Goal: Task Accomplishment & Management: Use online tool/utility

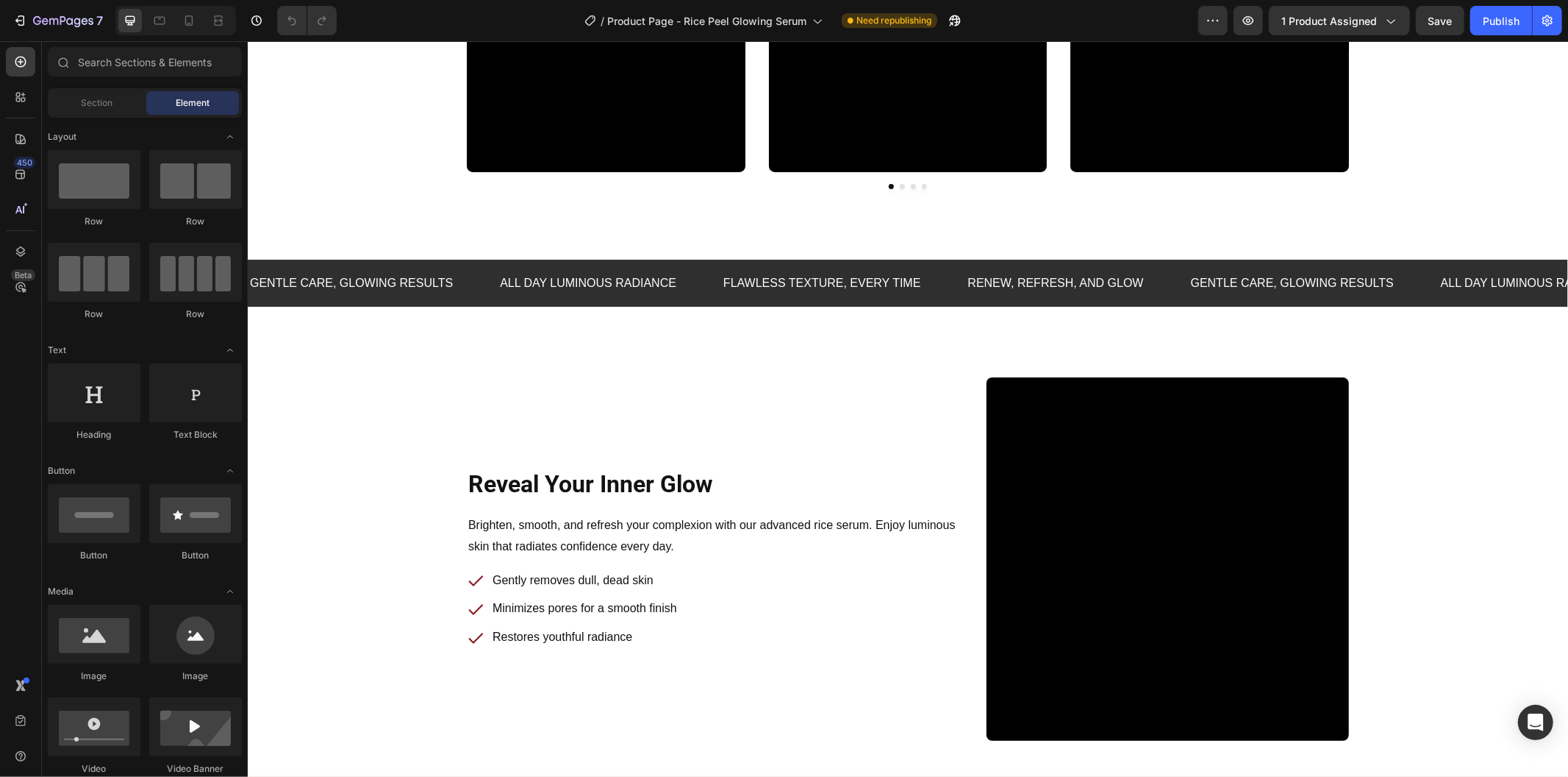
scroll to position [591, 0]
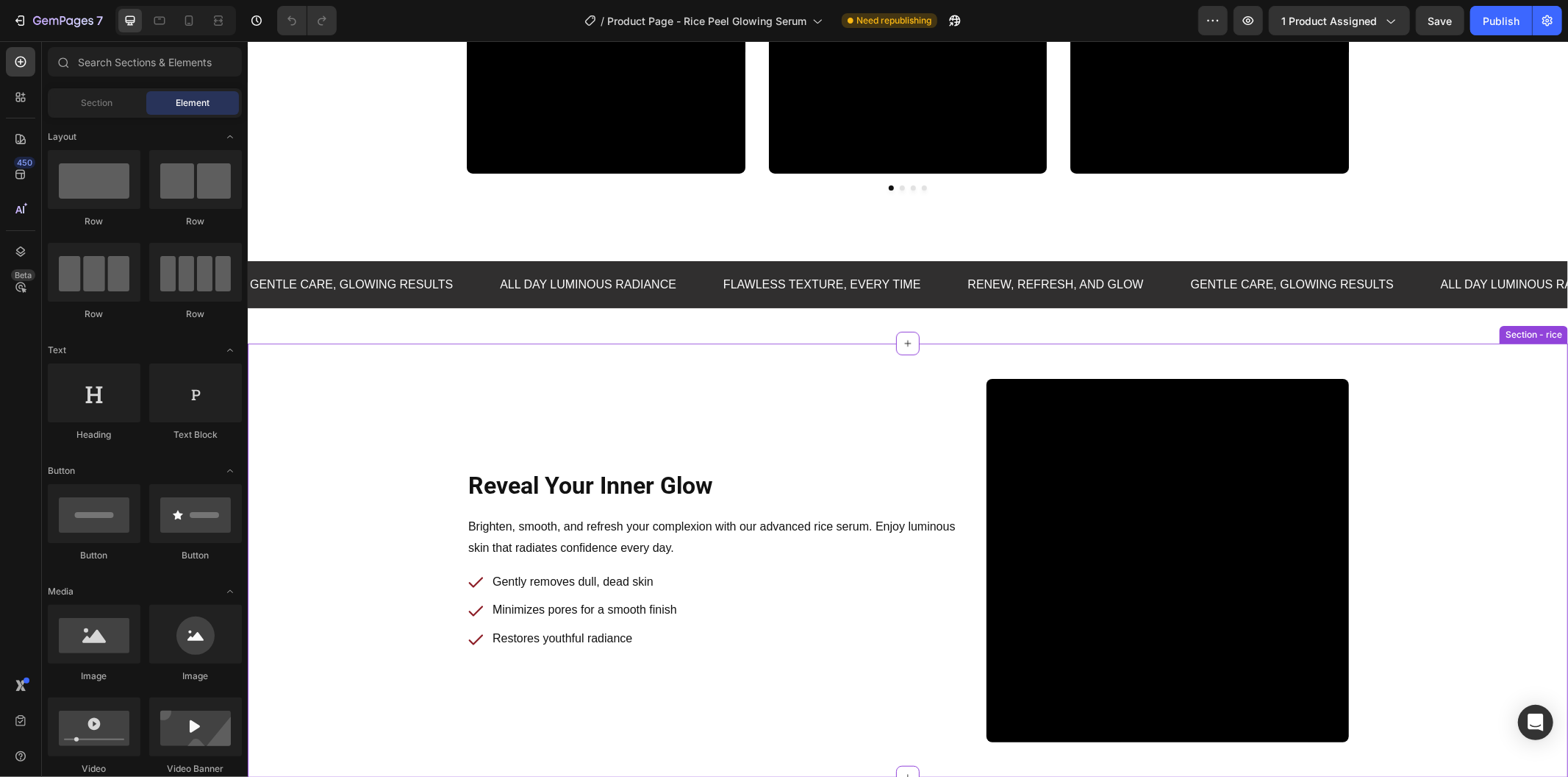
click at [806, 347] on div "Reveal Your Inner Glow Heading Row Brighten, smooth, and refresh your complexio…" at bounding box center [907, 559] width 1320 height 434
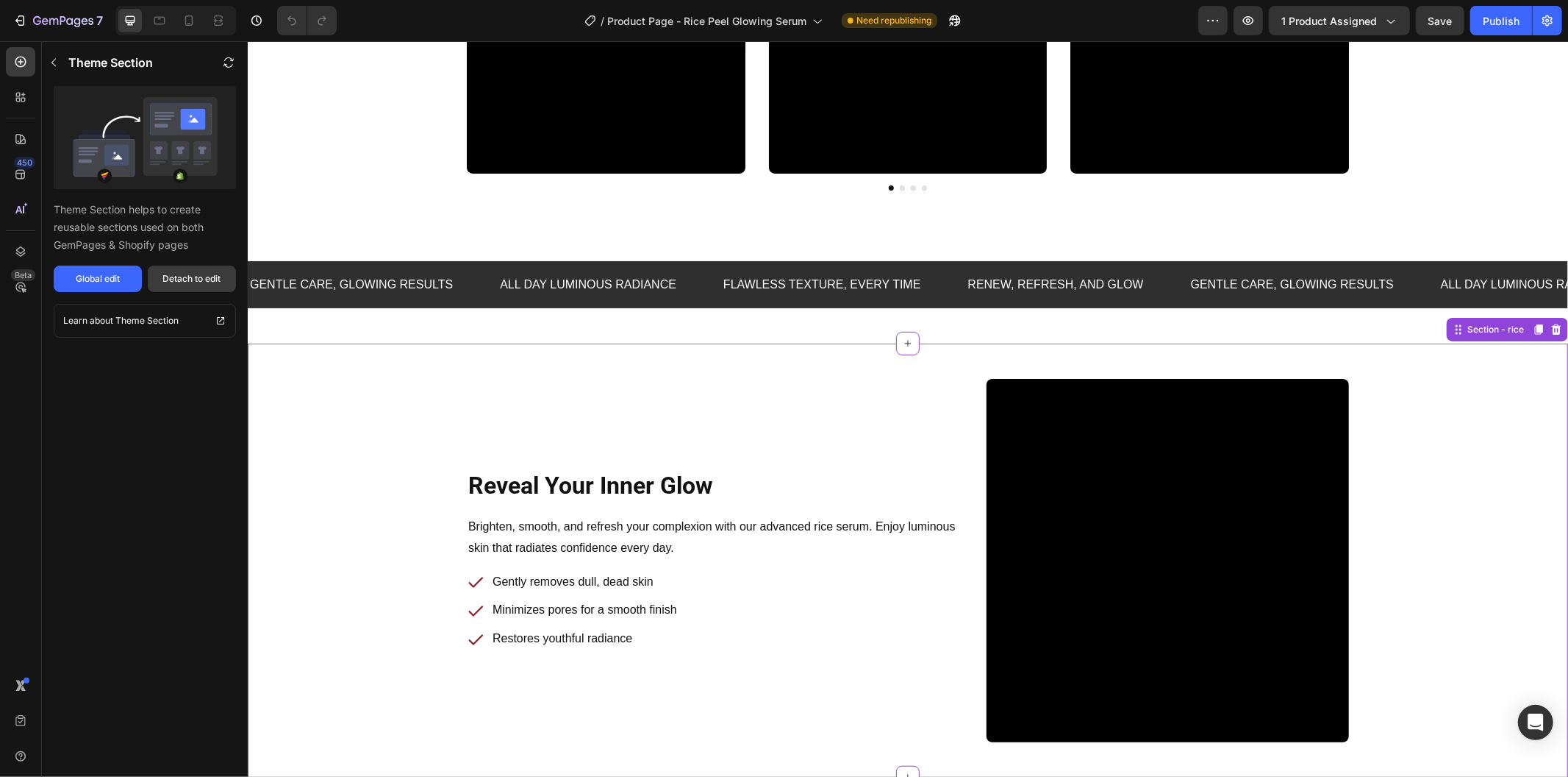
click at [207, 281] on div "Detach to edit" at bounding box center [192, 278] width 58 height 14
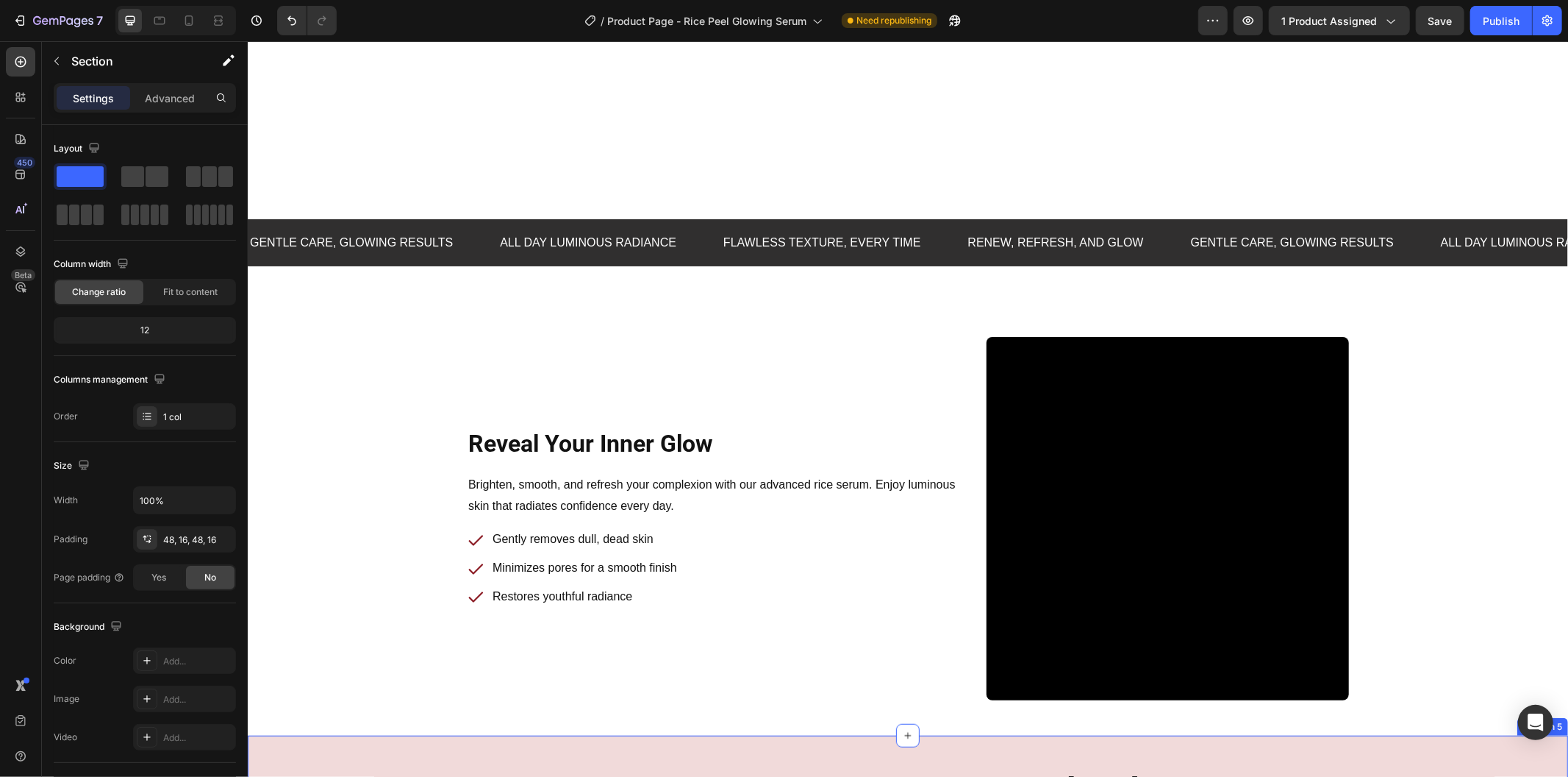
scroll to position [571, 0]
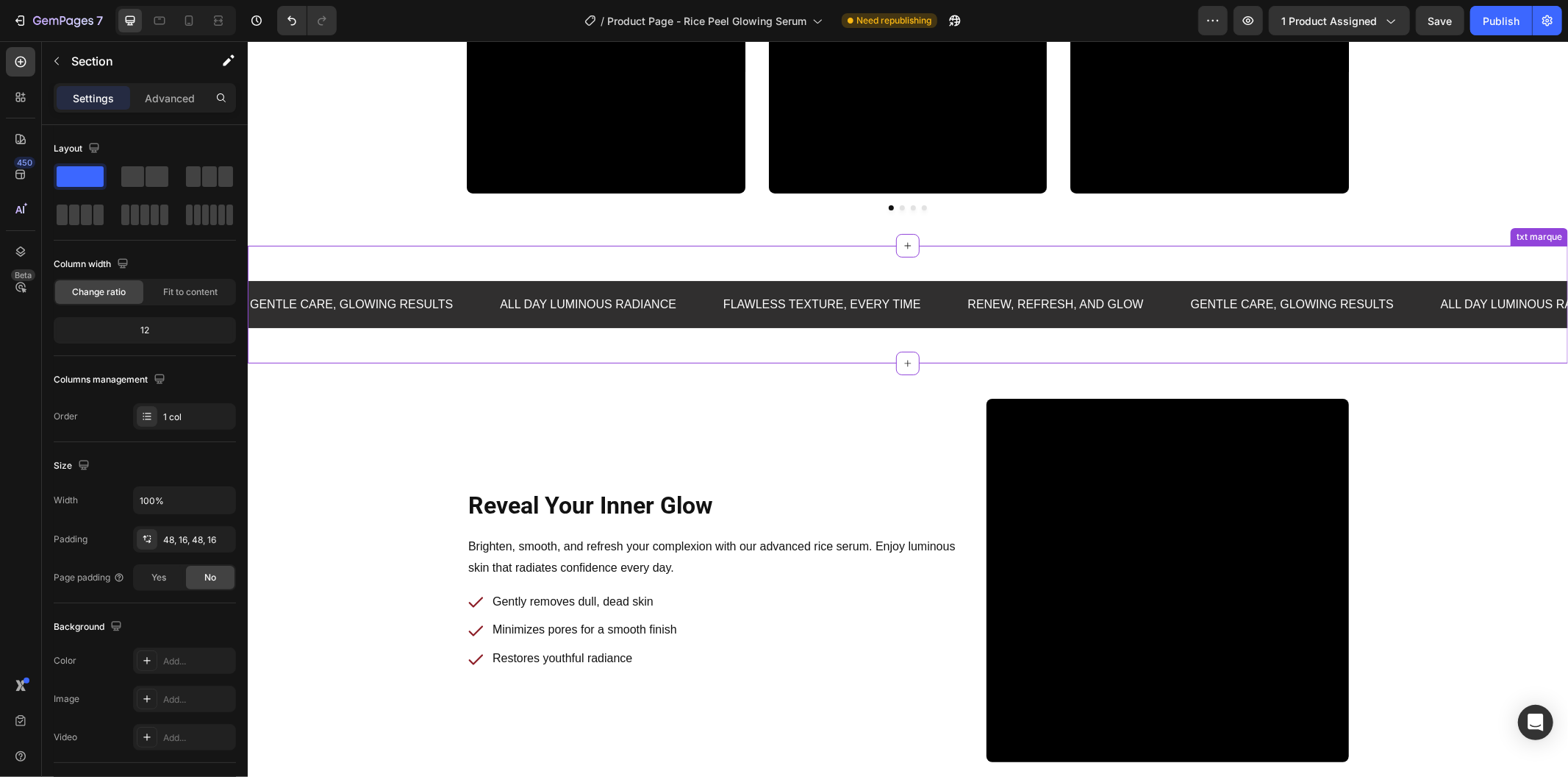
click at [484, 268] on div "Gentle care, glowing results Text Block All Day Luminous Radiance Text Block Fl…" at bounding box center [907, 304] width 1320 height 119
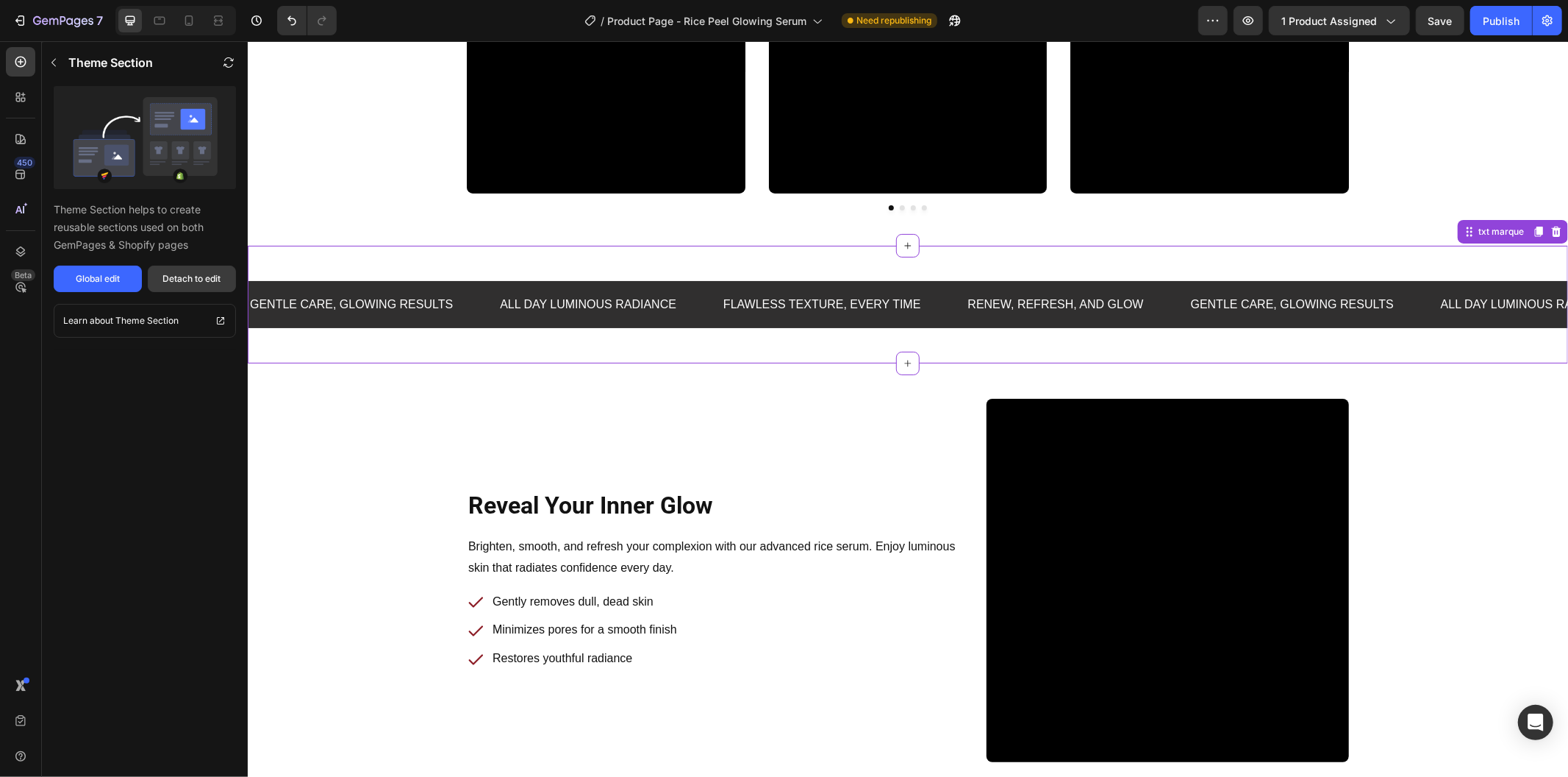
click at [214, 275] on div "Detach to edit" at bounding box center [192, 278] width 58 height 14
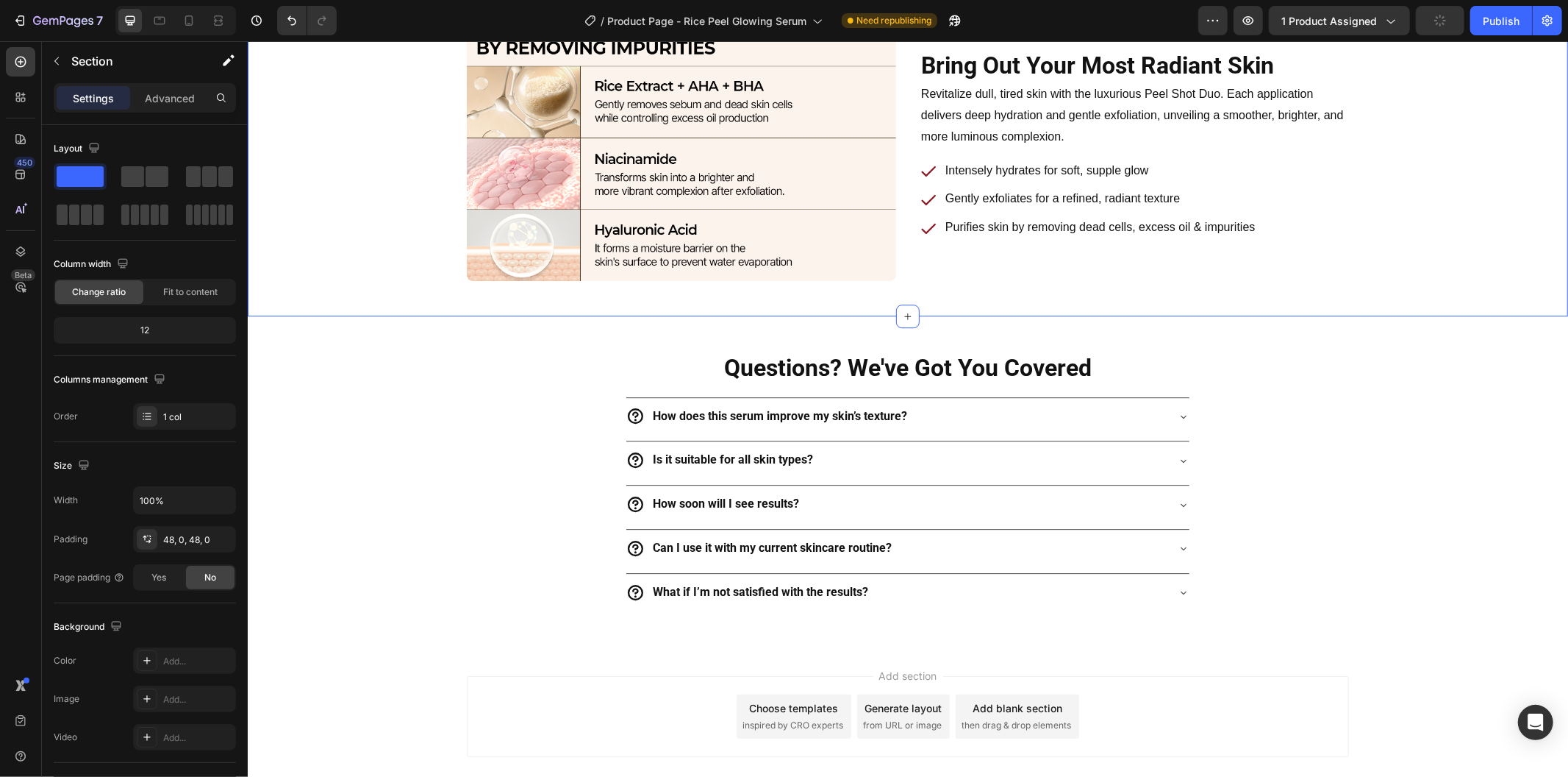
scroll to position [3644, 0]
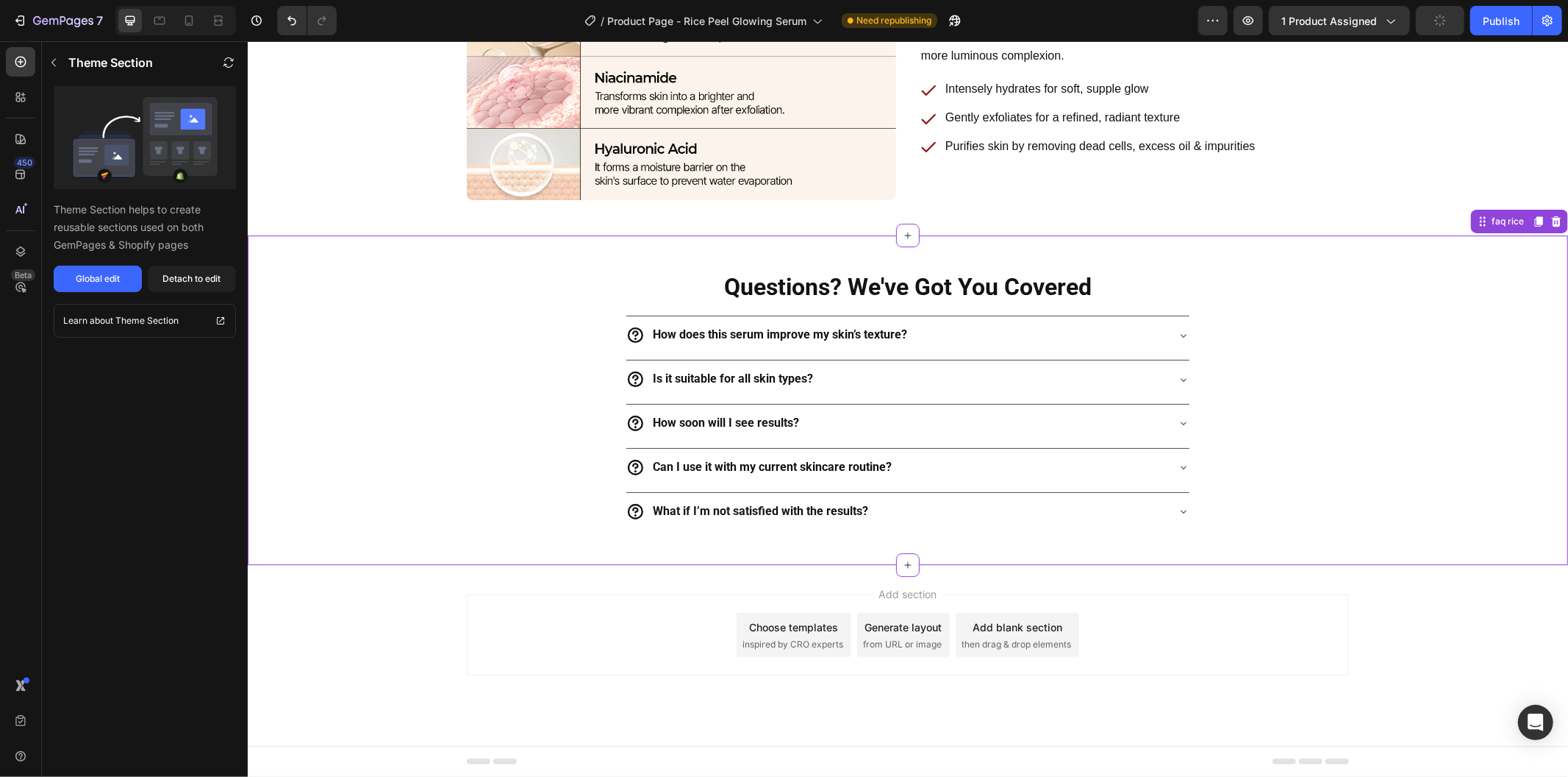
click at [431, 249] on div "Questions? We've Got You Covered Heading How does this serum improve my skin’s …" at bounding box center [907, 399] width 1320 height 330
click at [214, 282] on div "Detach to edit" at bounding box center [192, 278] width 58 height 14
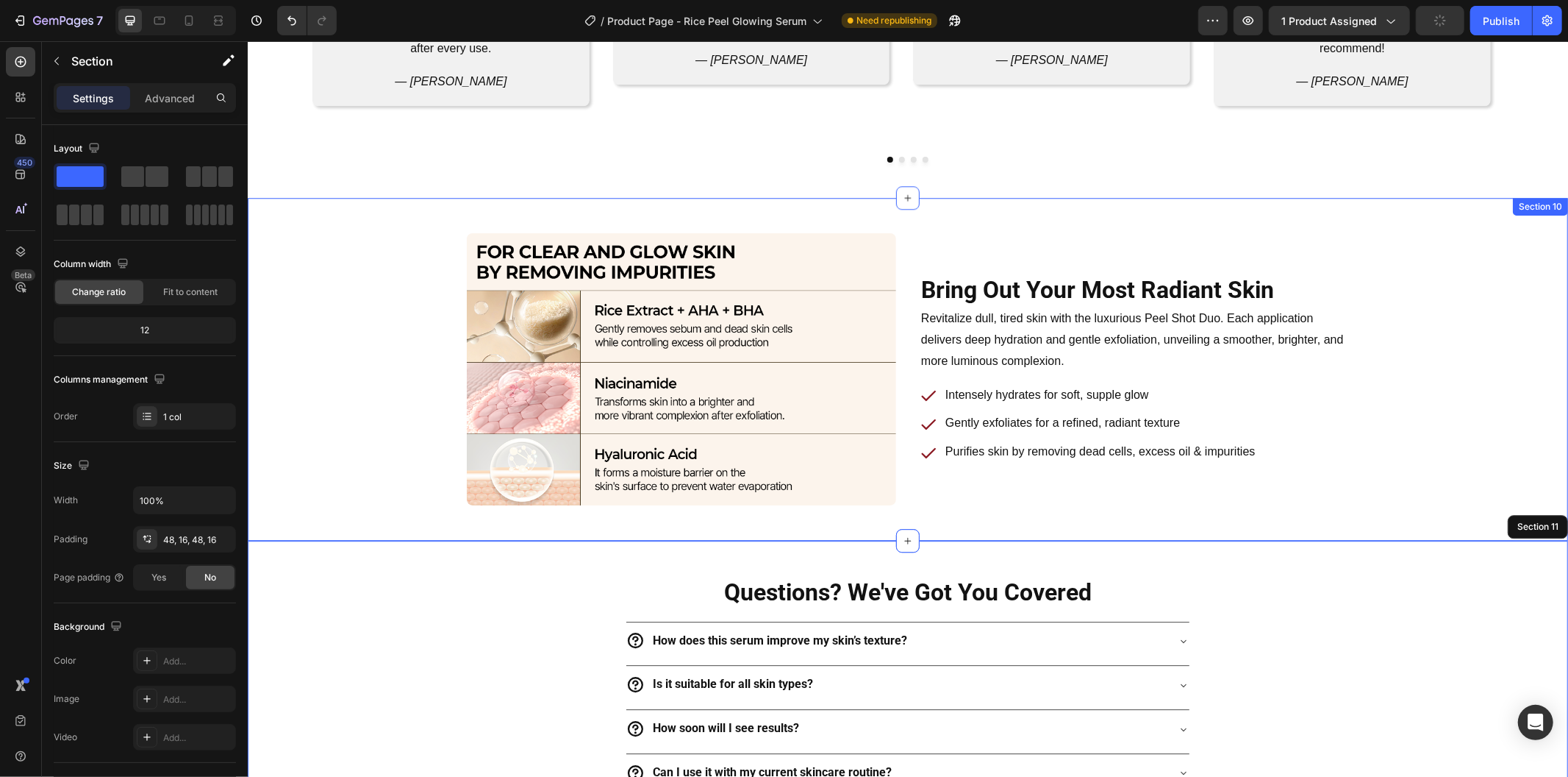
scroll to position [3317, 0]
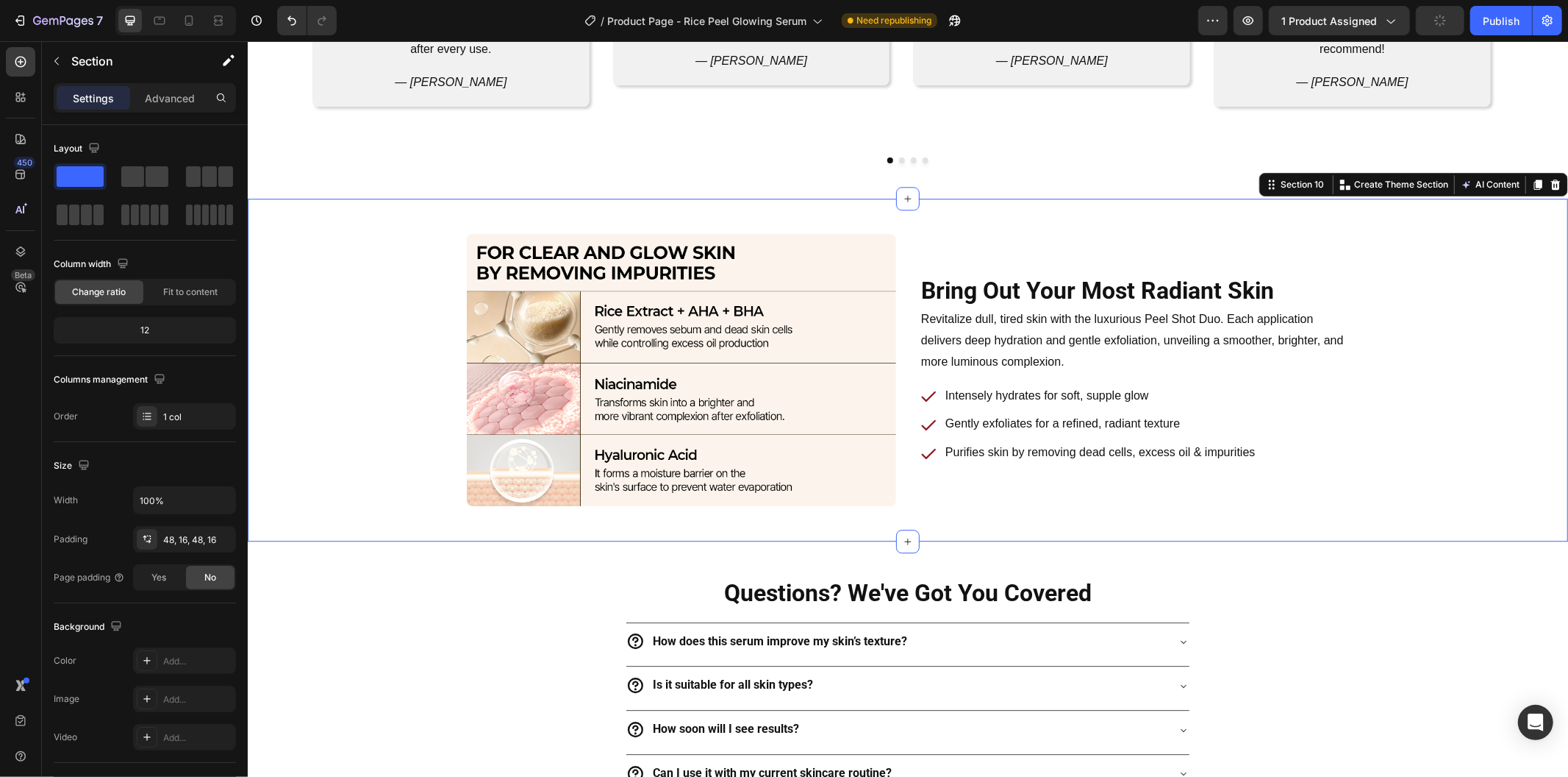
click at [386, 316] on div "Bring Out Your Most Radiant Skin Heading Row Revitalize dull, tired skin with t…" at bounding box center [907, 369] width 1297 height 272
click at [431, 598] on div "Questions? We've Got You Covered Heading How does this serum improve my skin’s …" at bounding box center [907, 706] width 1297 height 260
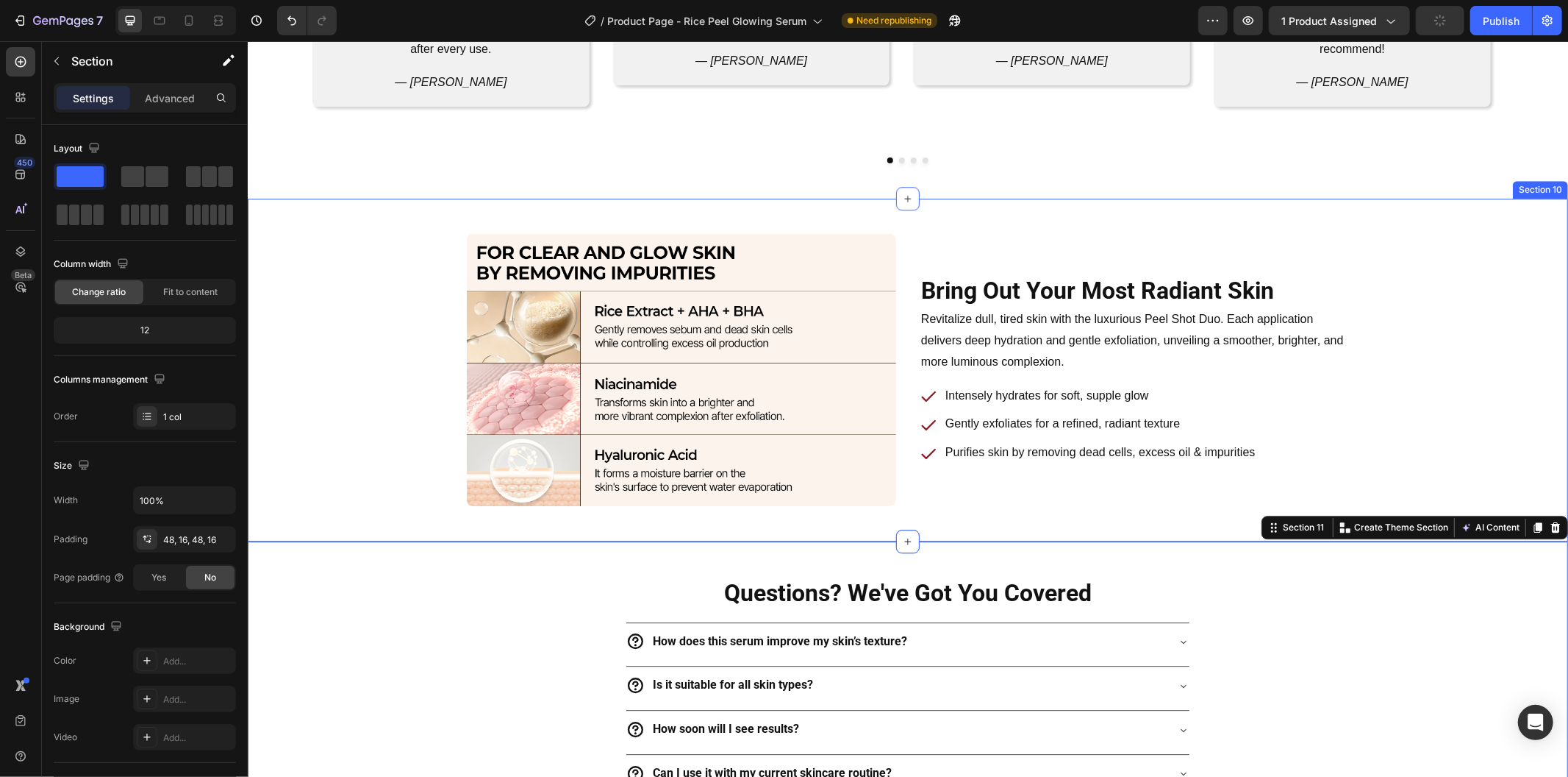
click at [386, 434] on div "Bring Out Your Most Radiant Skin Heading Row Revitalize dull, tired skin with t…" at bounding box center [907, 369] width 1297 height 272
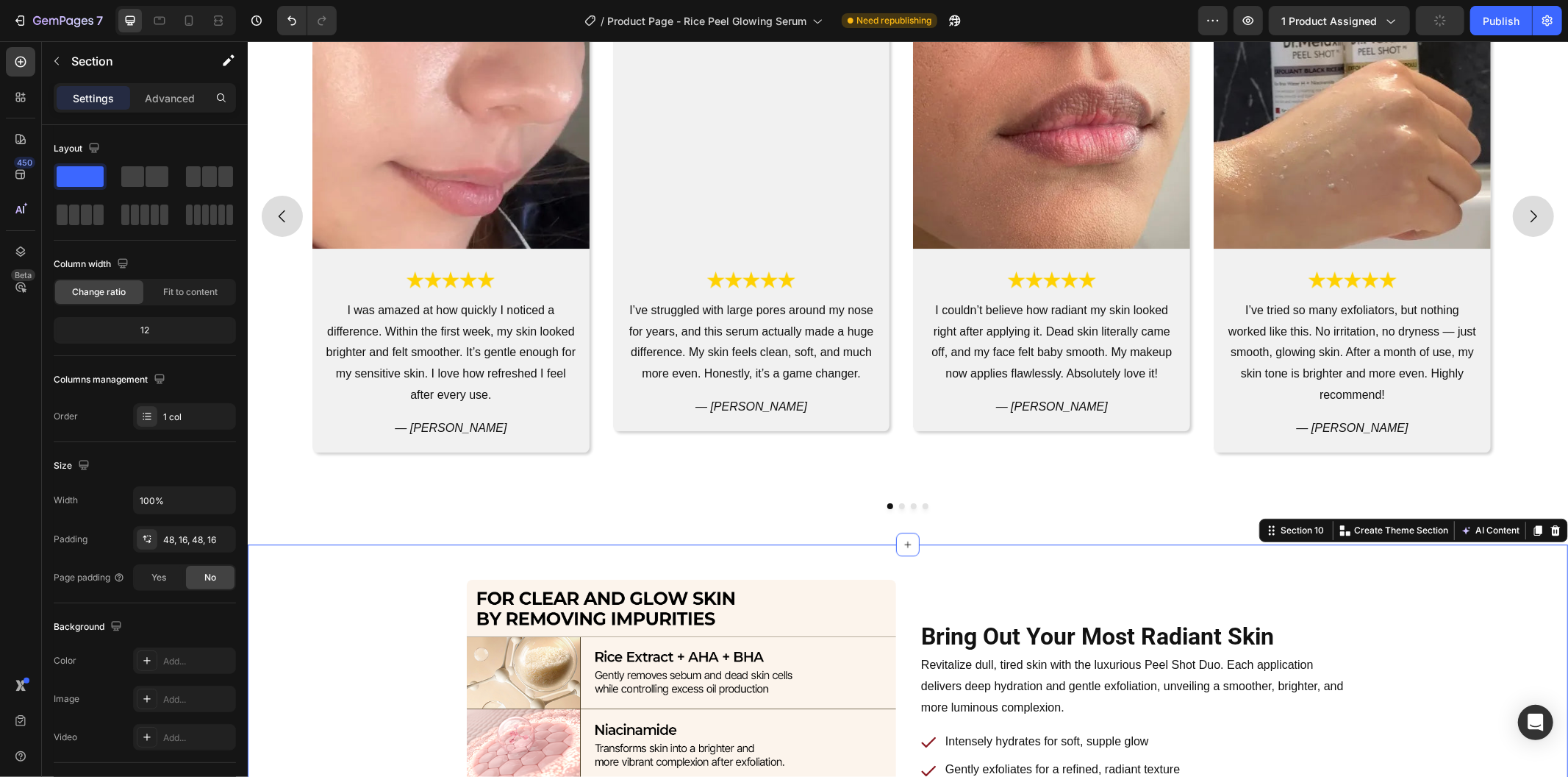
scroll to position [2989, 0]
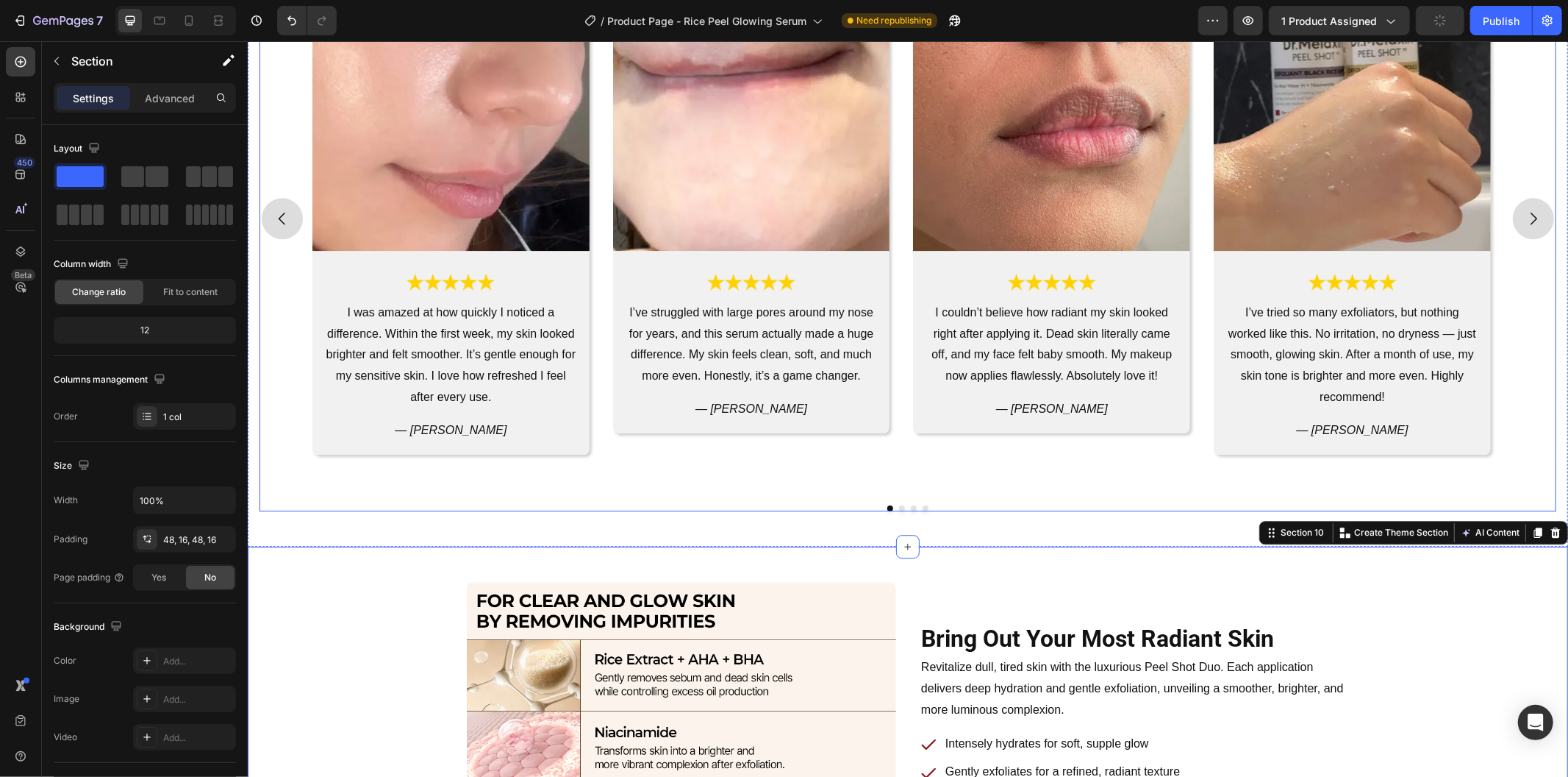
click at [339, 502] on div "Image Image I was amazed at how quickly I noticed a difference. Within the firs…" at bounding box center [907, 241] width 1297 height 538
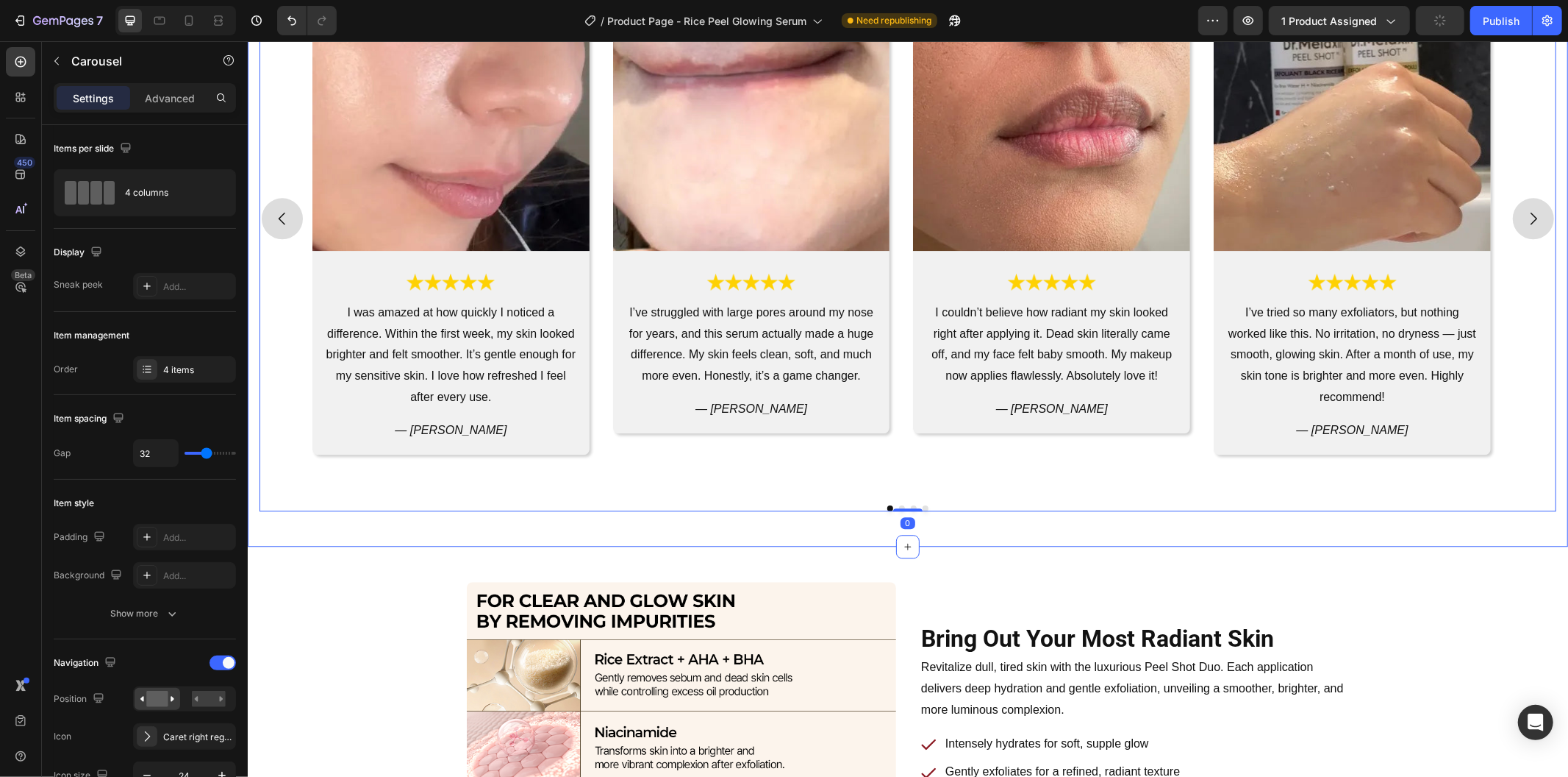
click at [348, 528] on div "Trusted by Women Worldwide Heading Image 4.9 / 5 Text Block Row Row Image Image…" at bounding box center [907, 194] width 1320 height 700
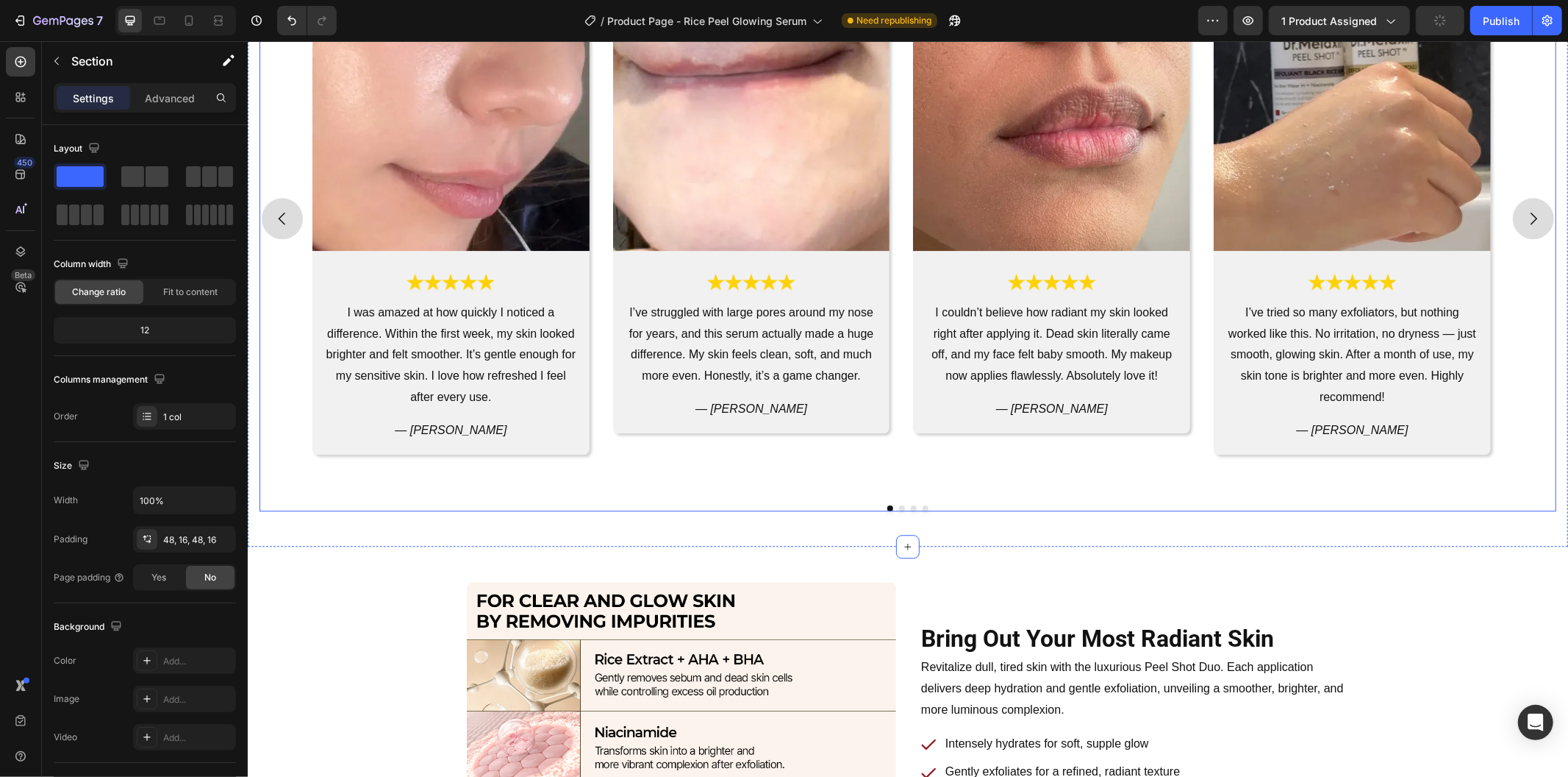
click at [344, 496] on div "Image Image I was amazed at how quickly I noticed a difference. Within the firs…" at bounding box center [907, 241] width 1297 height 538
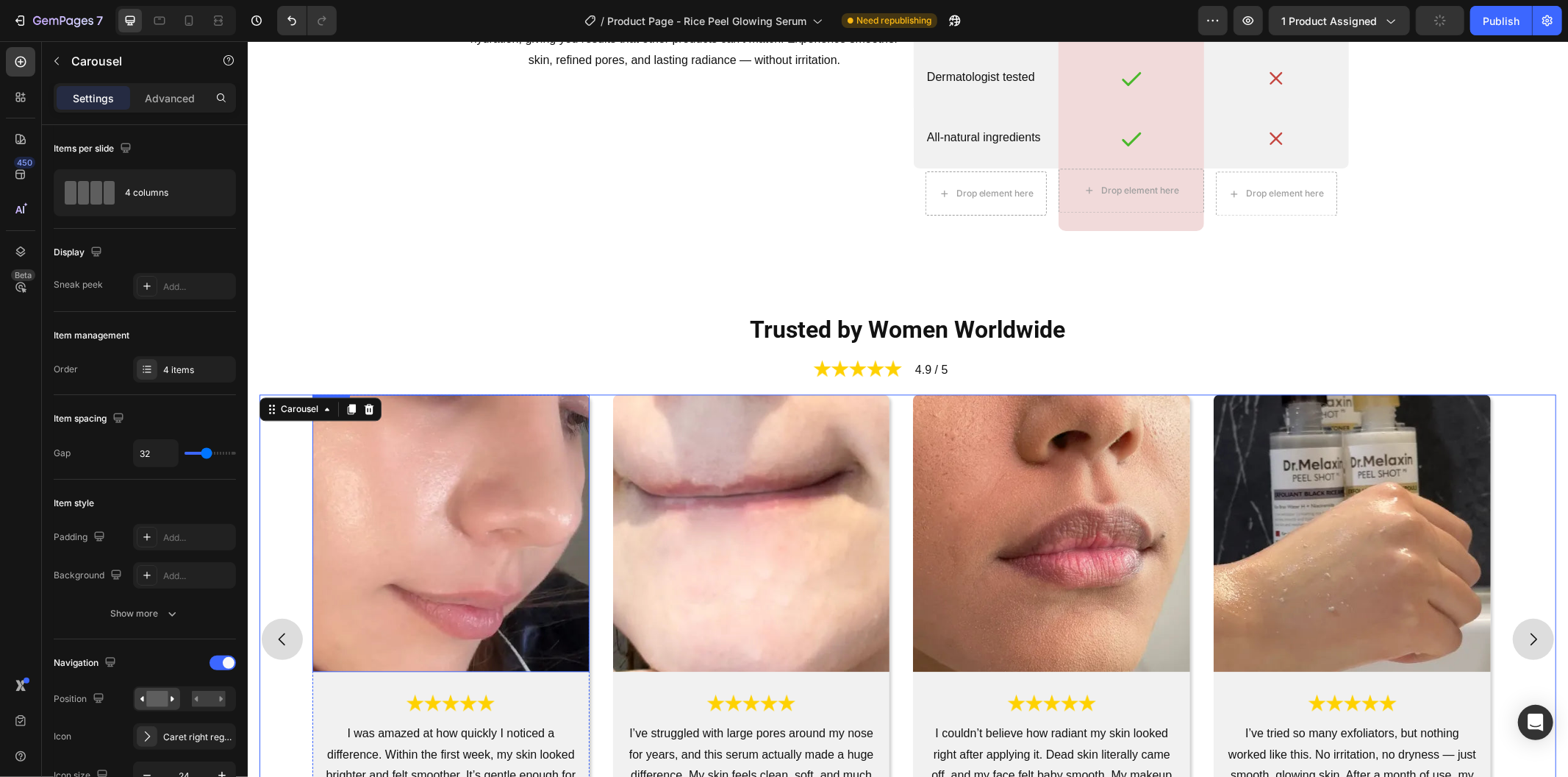
scroll to position [2499, 0]
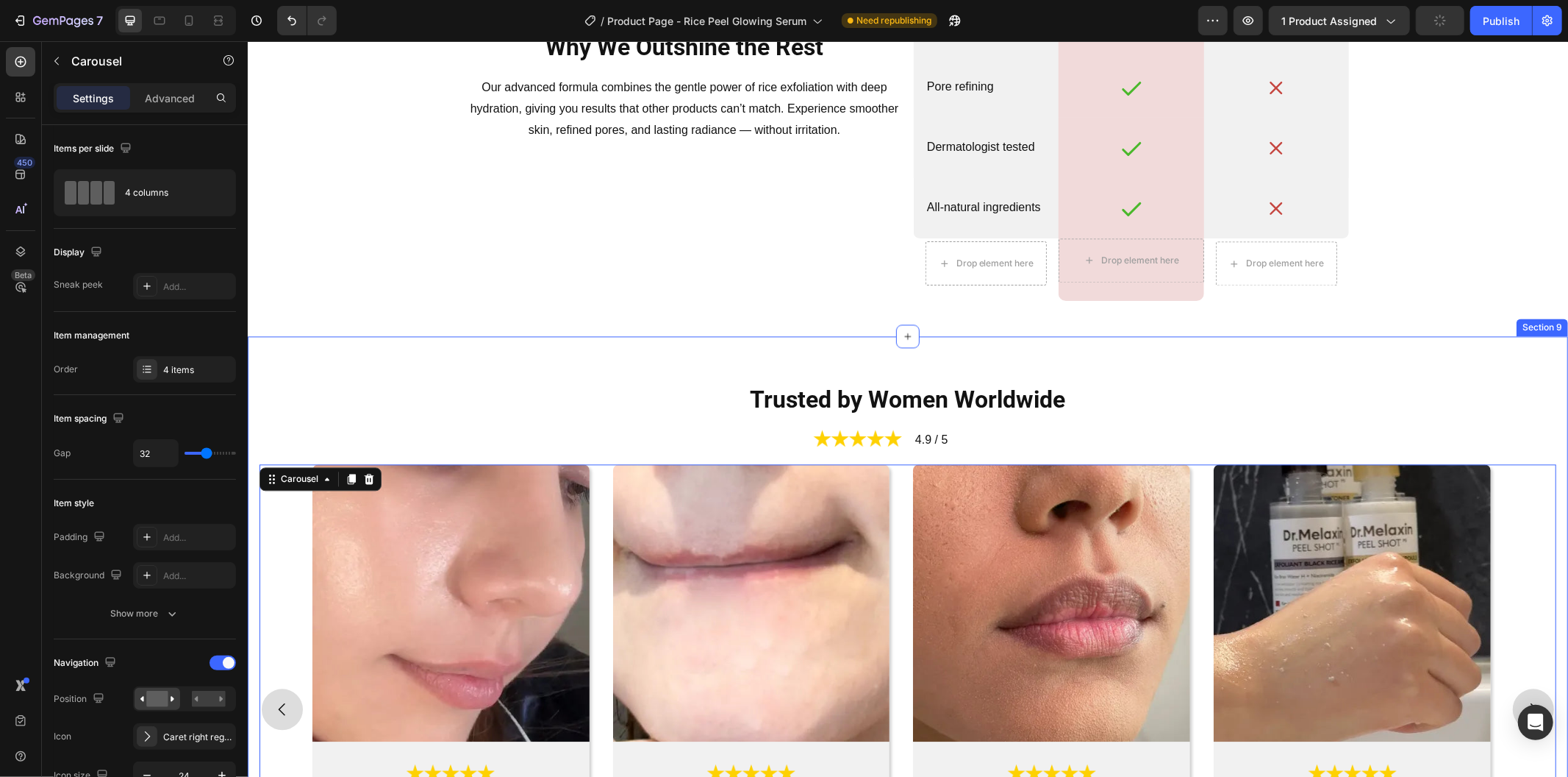
click at [401, 394] on div "Trusted by Women Worldwide Heading Image 4.9 / 5 Text Block Row Row Image Image…" at bounding box center [907, 685] width 1297 height 630
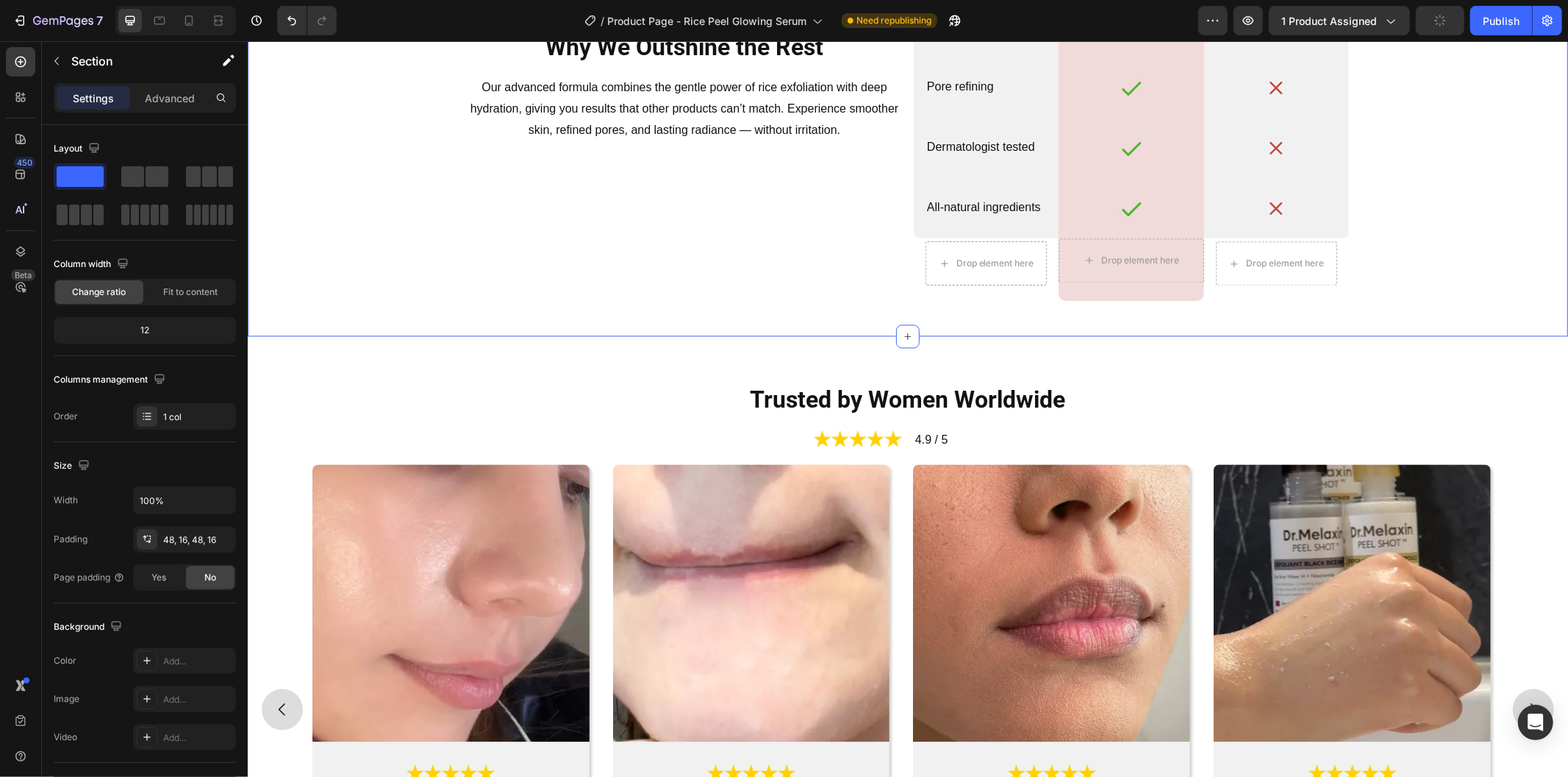
click at [417, 297] on div "Why We Outshine the Rest Heading Our advanced formula combines the gentle power…" at bounding box center [907, 85] width 1297 height 428
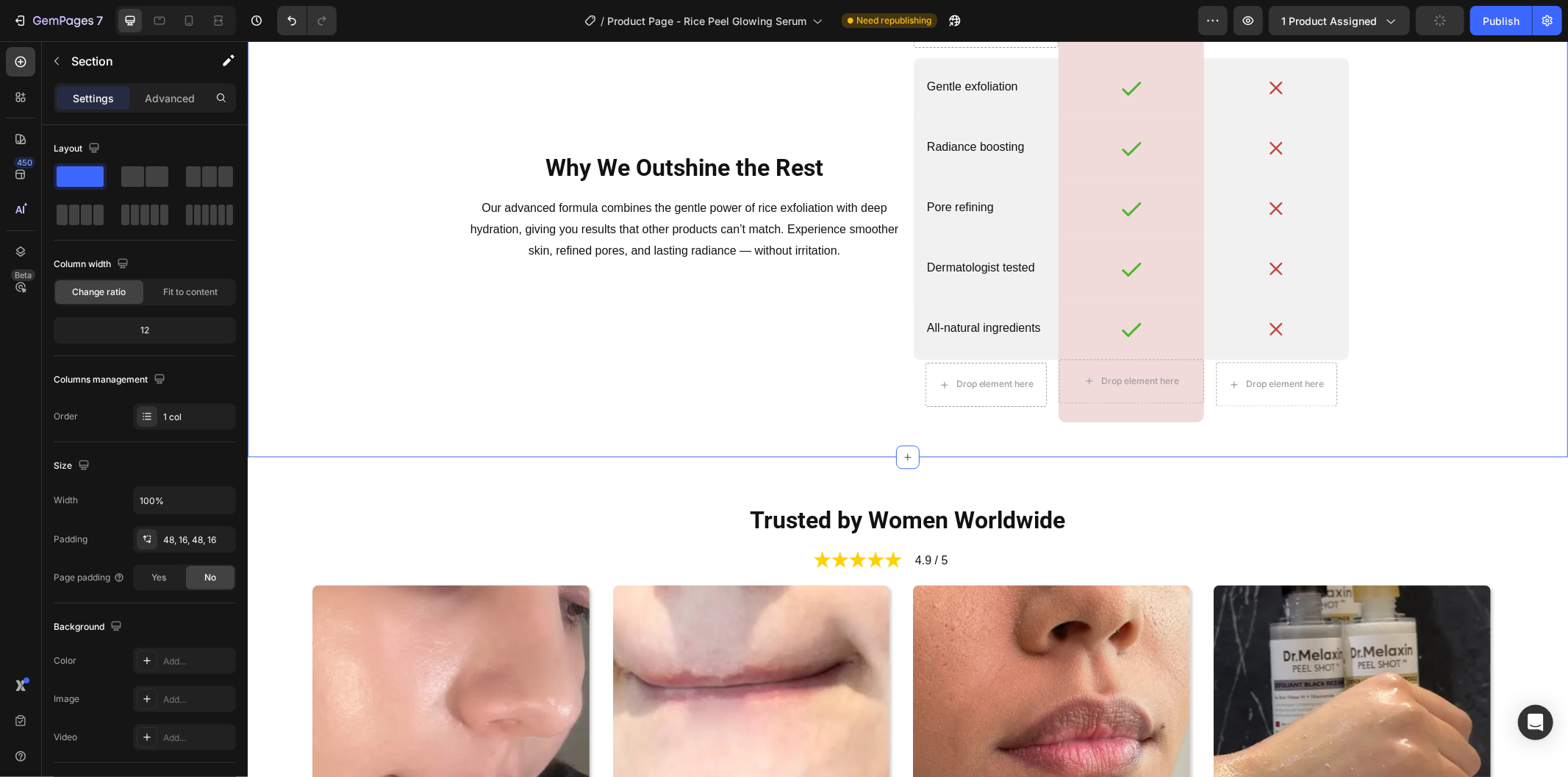
scroll to position [2091, 0]
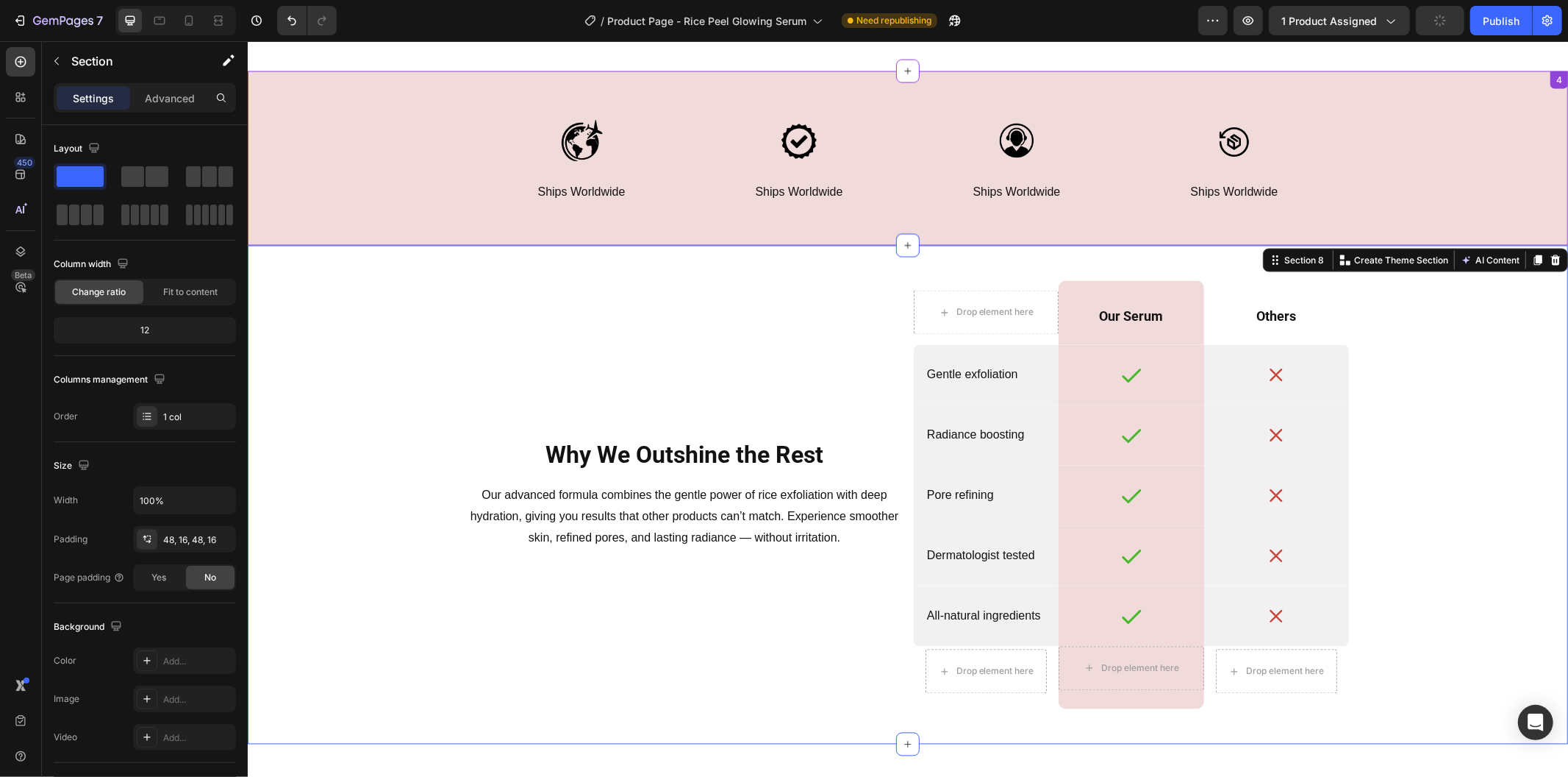
click at [425, 202] on div "Image Ships Worldwide Text Block Row Image Ships Worldwide Text Block Row Image…" at bounding box center [907, 158] width 1320 height 104
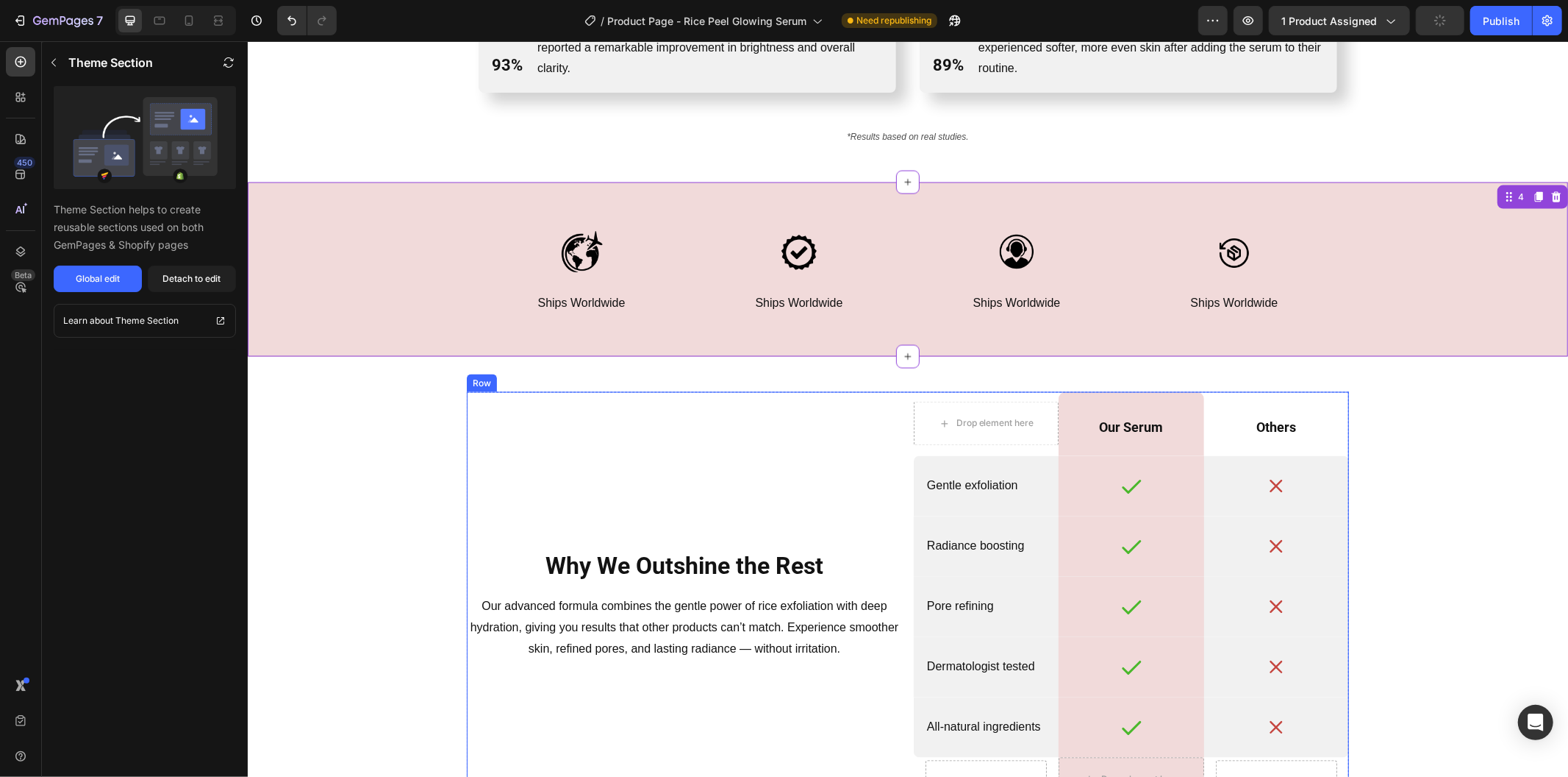
scroll to position [1682, 0]
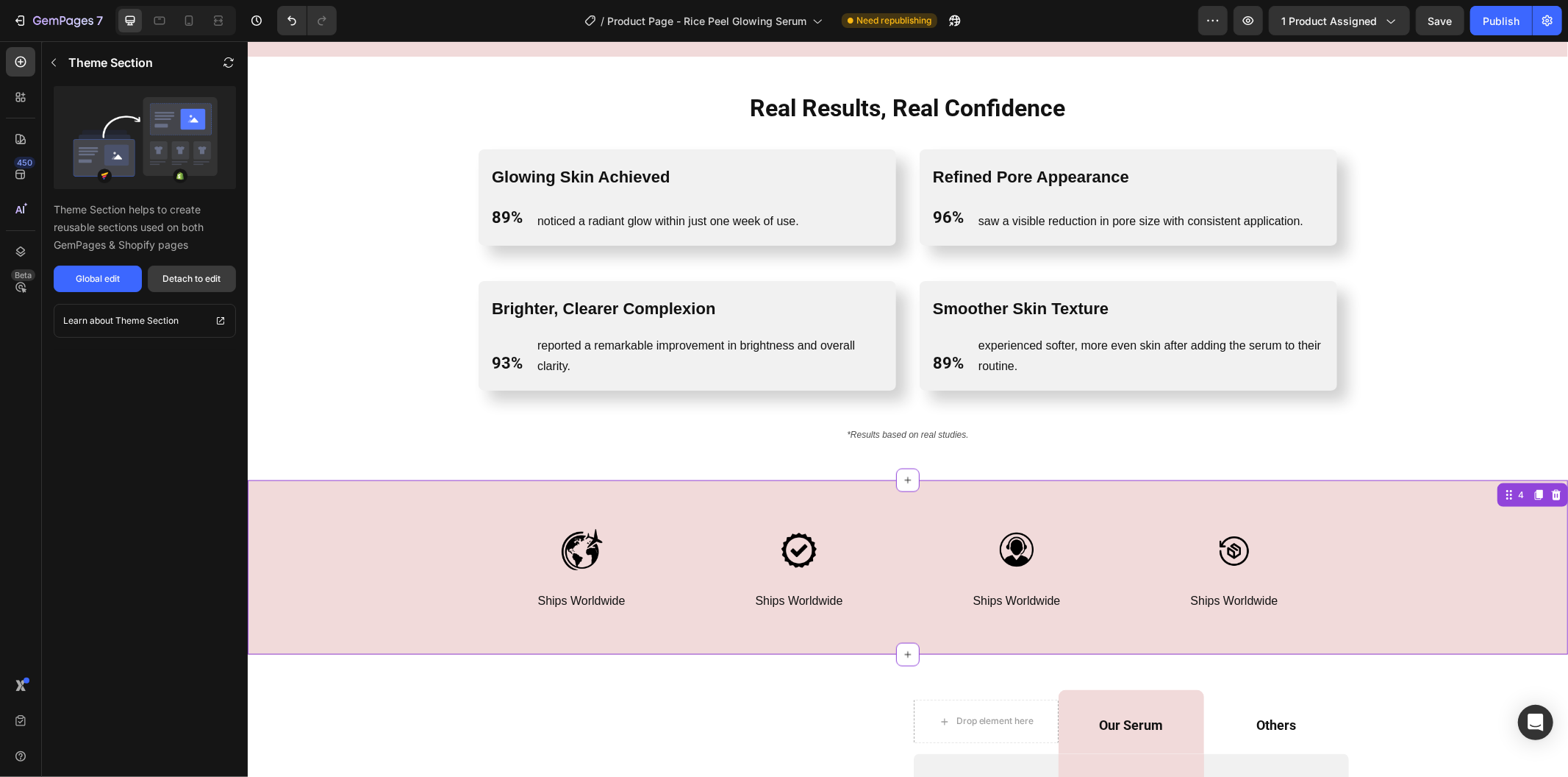
click at [200, 277] on div "Detach to edit" at bounding box center [192, 278] width 58 height 14
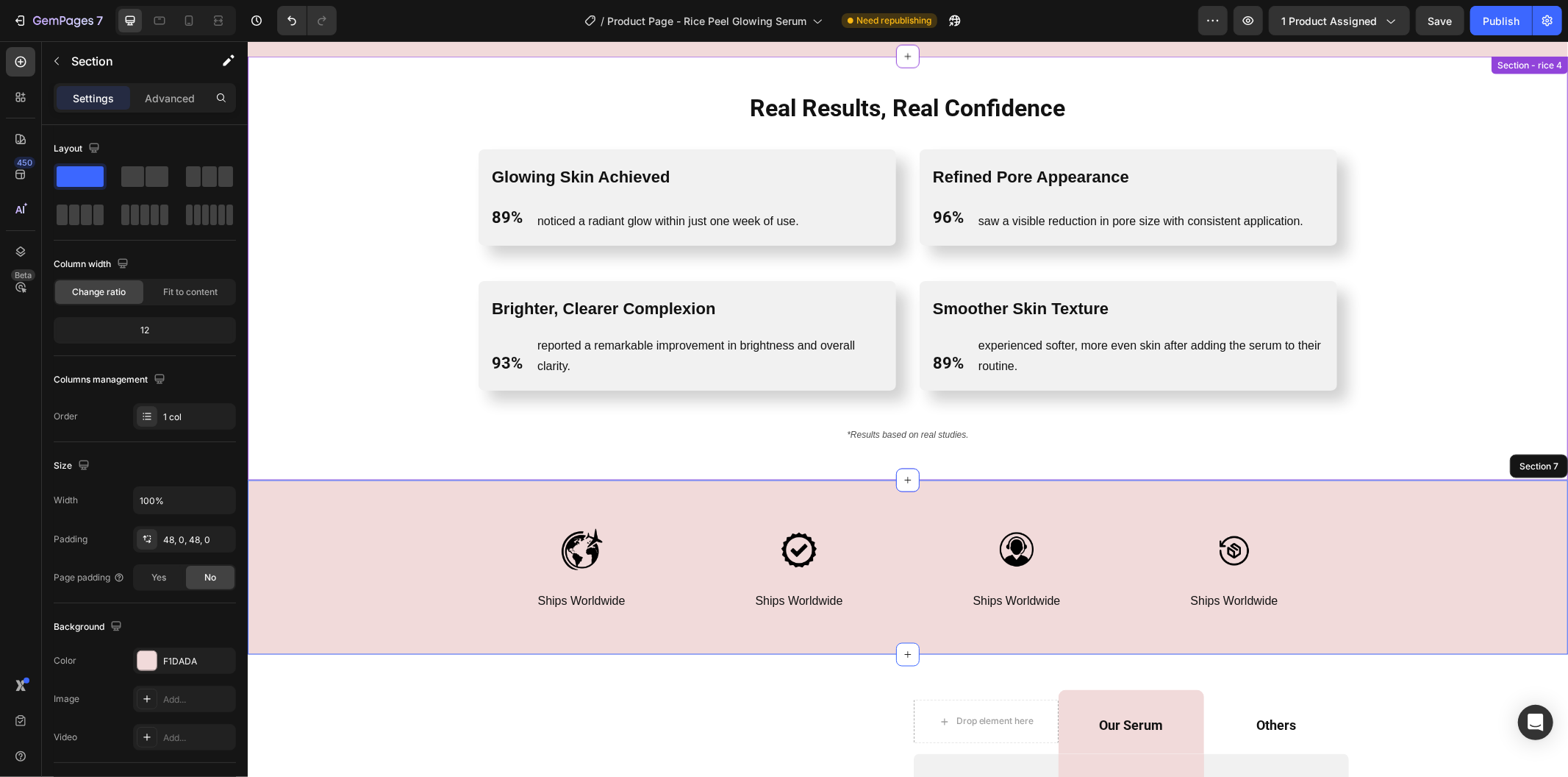
click at [369, 458] on div "Real Results, Real Confidence Heading Row Glowing Skin Achieved Text Block 89% …" at bounding box center [907, 268] width 1320 height 424
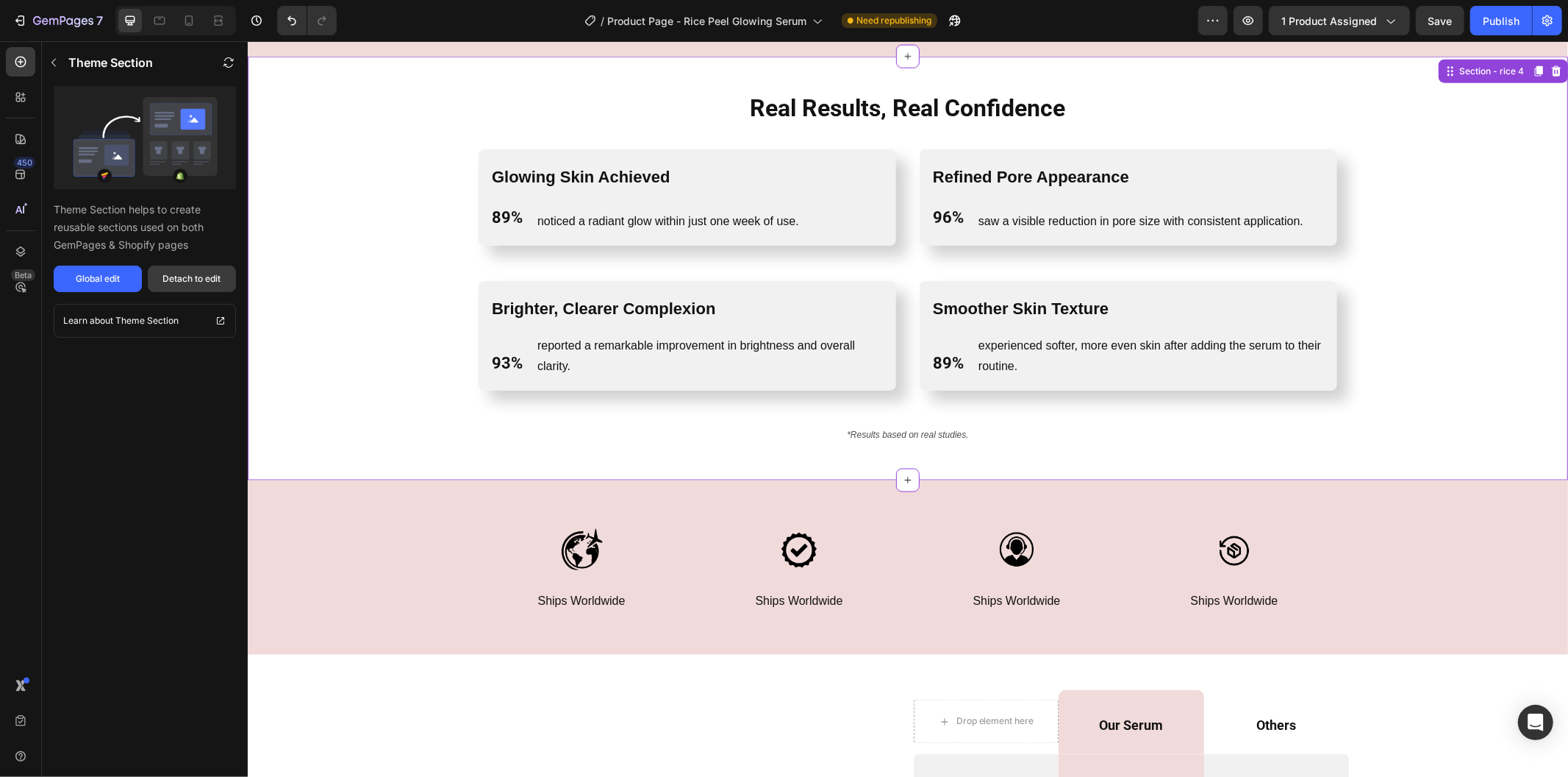
click at [212, 273] on div "Detach to edit" at bounding box center [192, 278] width 58 height 14
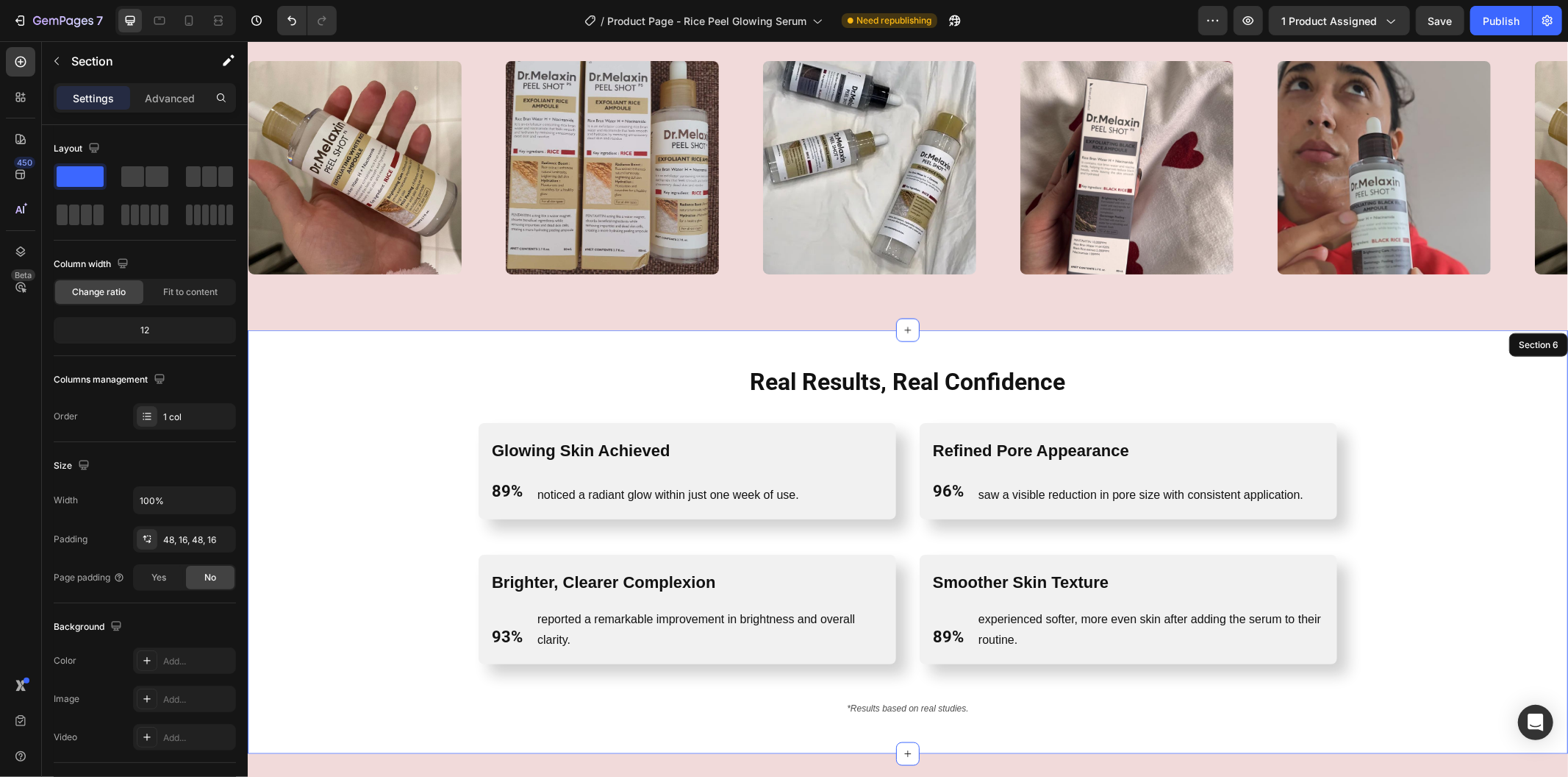
scroll to position [1356, 0]
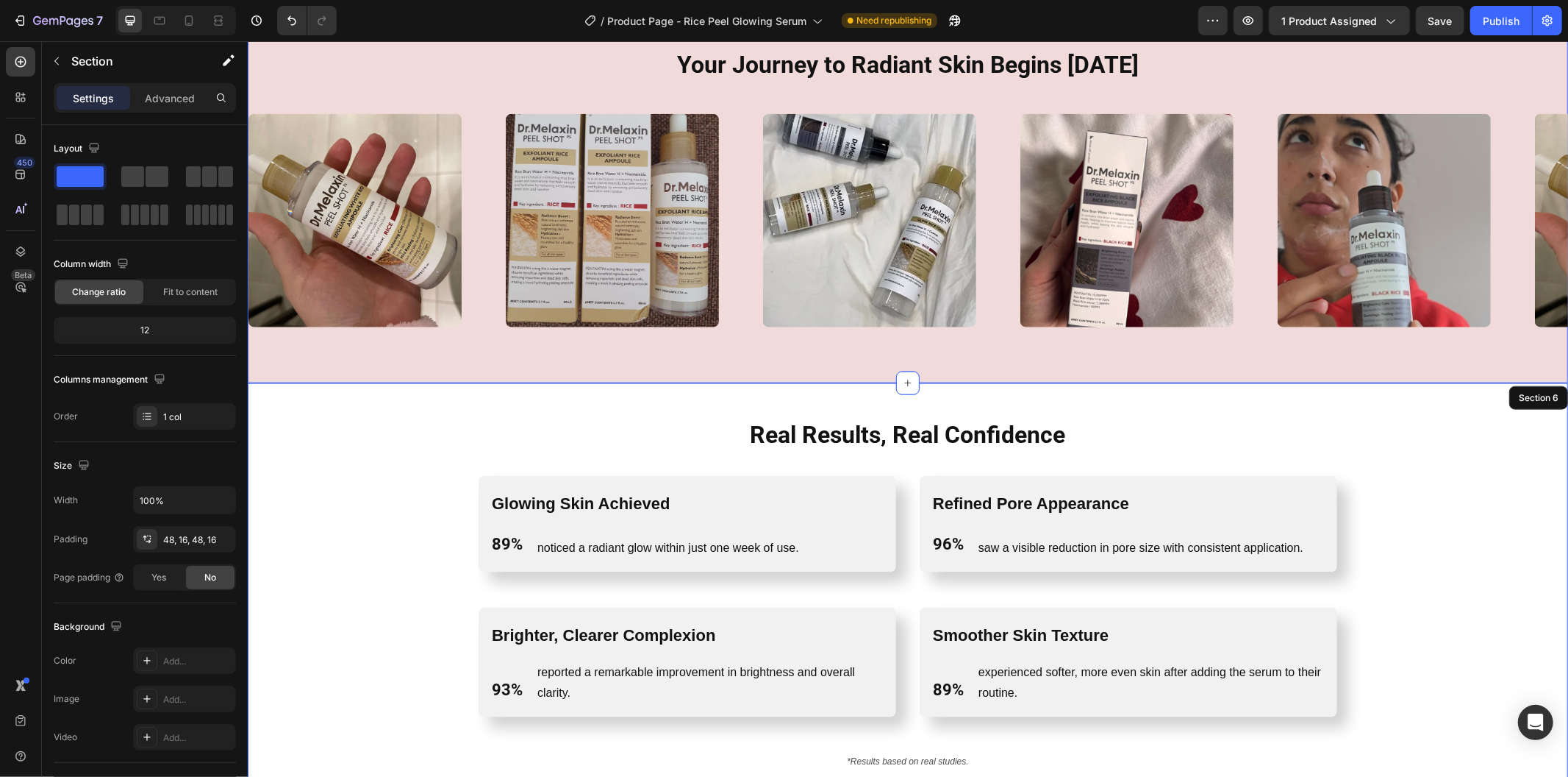
click at [348, 361] on div "Your Journey to Radiant Skin Begins [DATE] Heading Row Image Image Image Image …" at bounding box center [907, 198] width 1320 height 371
click at [414, 548] on div "Real Results, Real Confidence Heading Row Glowing Skin Achieved Text Block 89% …" at bounding box center [907, 594] width 1297 height 353
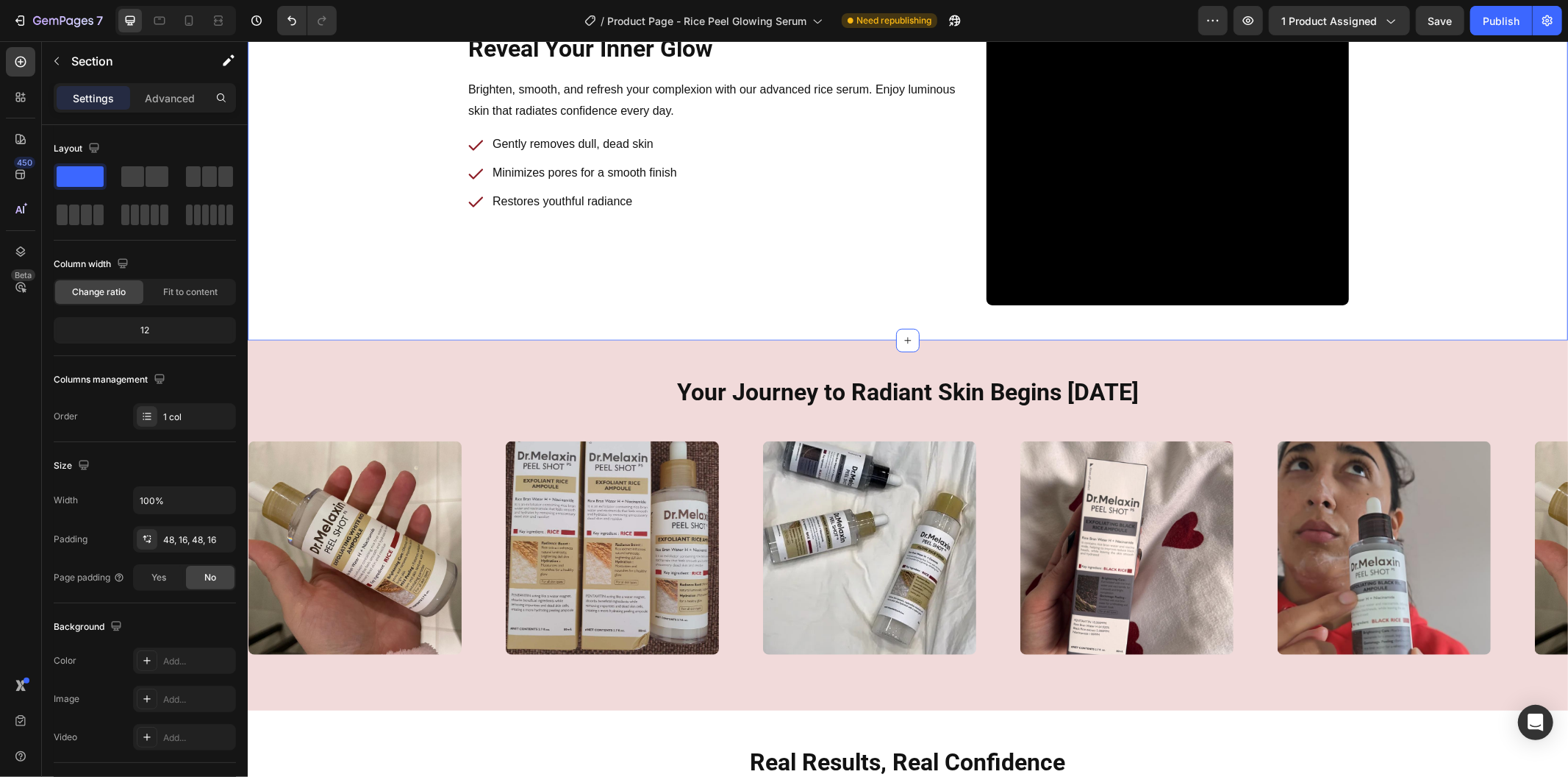
click at [404, 299] on div "Reveal Your Inner Glow Heading Row Brighten, smooth, and refresh your complexio…" at bounding box center [907, 122] width 1297 height 363
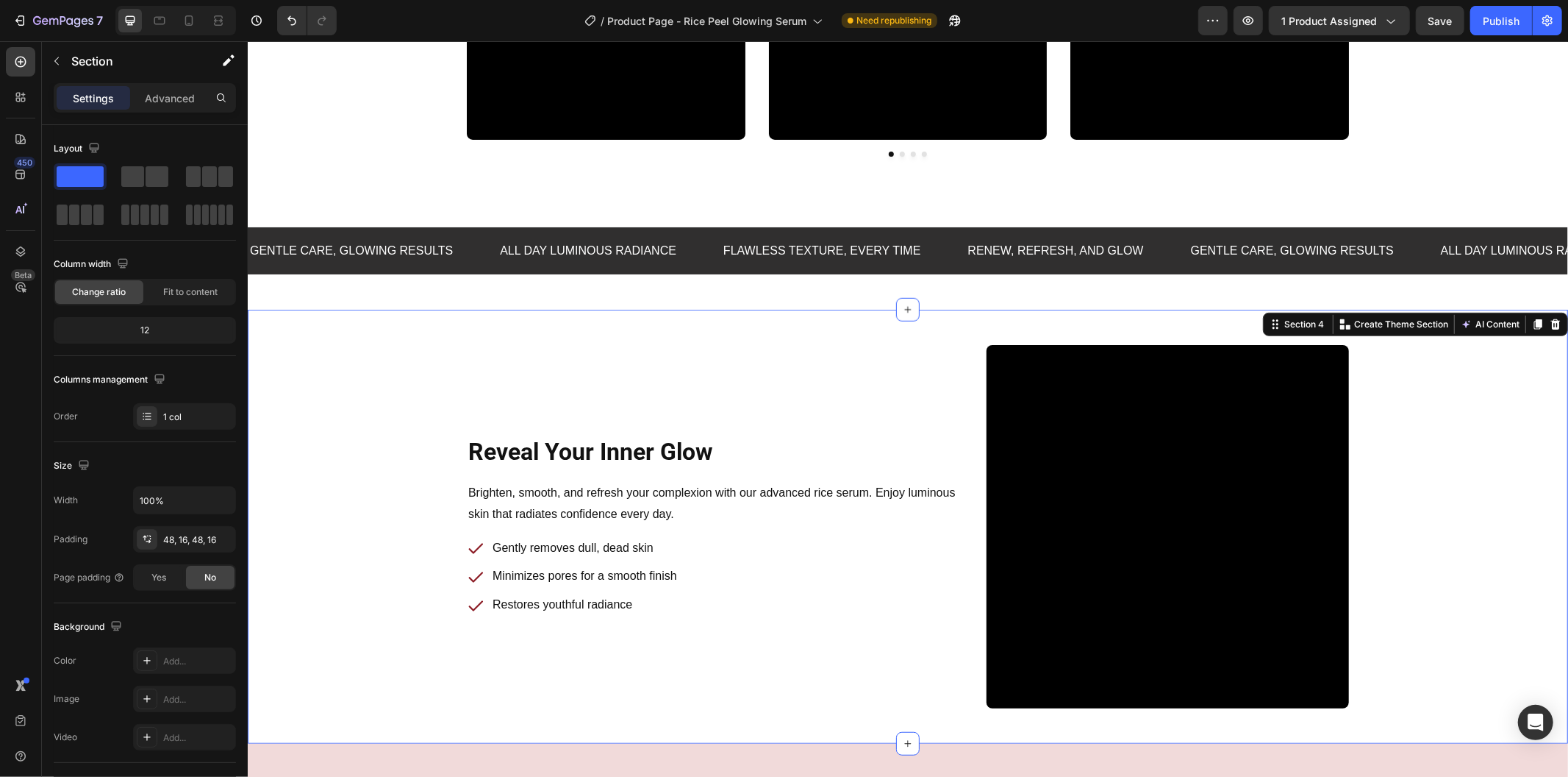
scroll to position [620, 0]
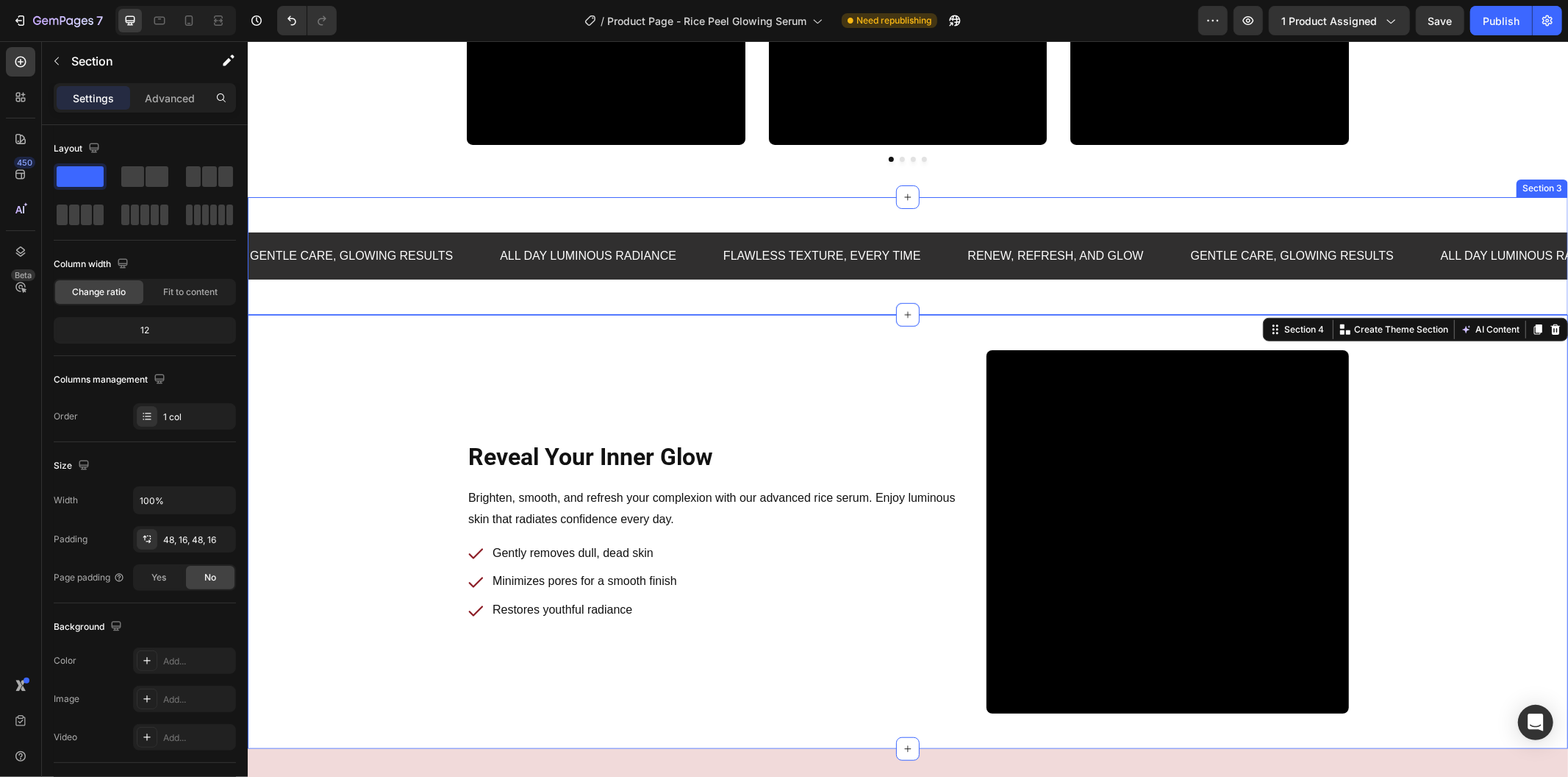
click at [398, 299] on div "Gentle care, glowing results Text Block All Day Luminous Radiance Text Block Fl…" at bounding box center [907, 255] width 1320 height 119
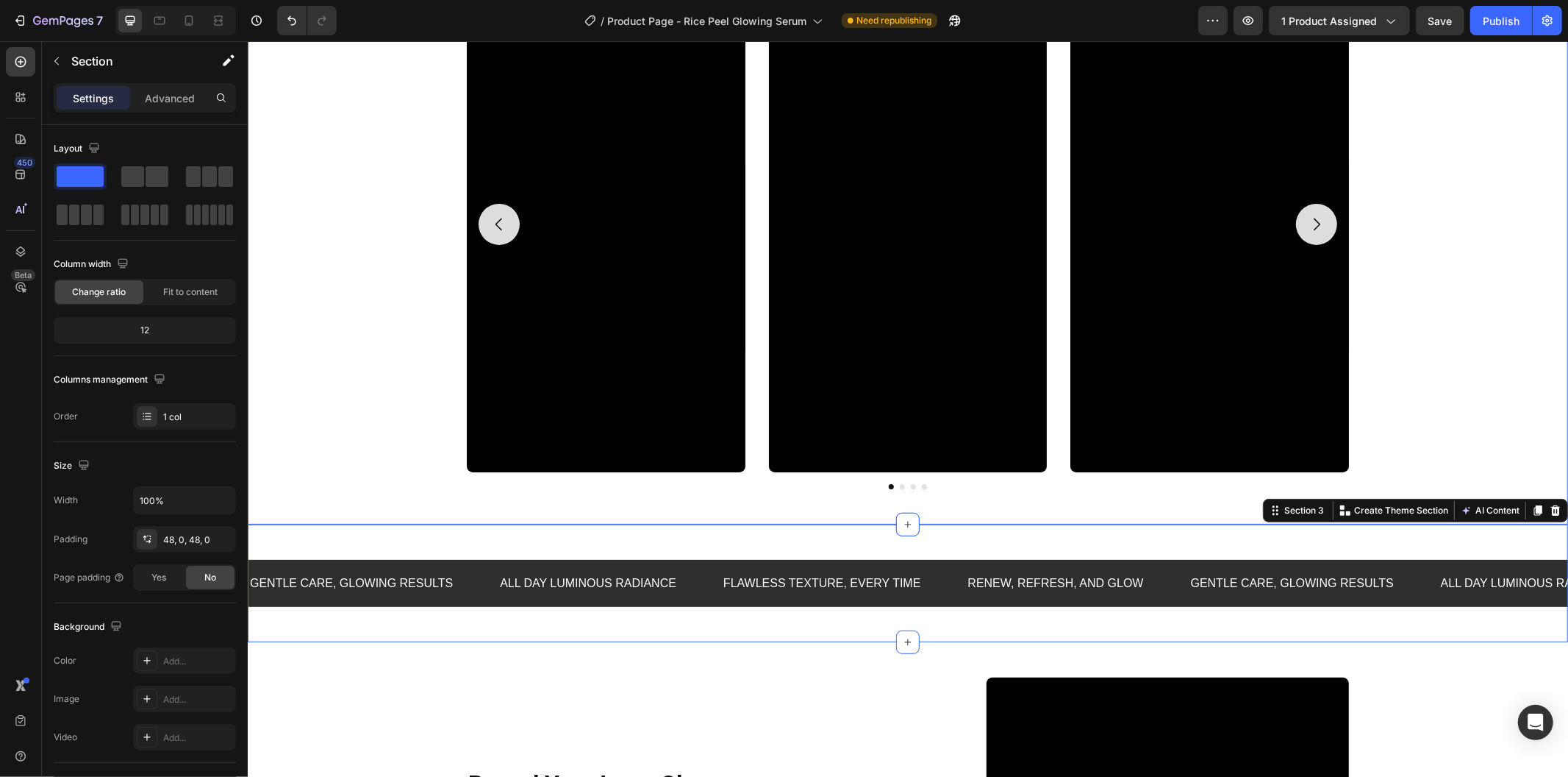
click at [368, 320] on div "Your Journey to Radiant Skin Begins [DATE] Heading Row Video Video Video Video …" at bounding box center [907, 198] width 1297 height 581
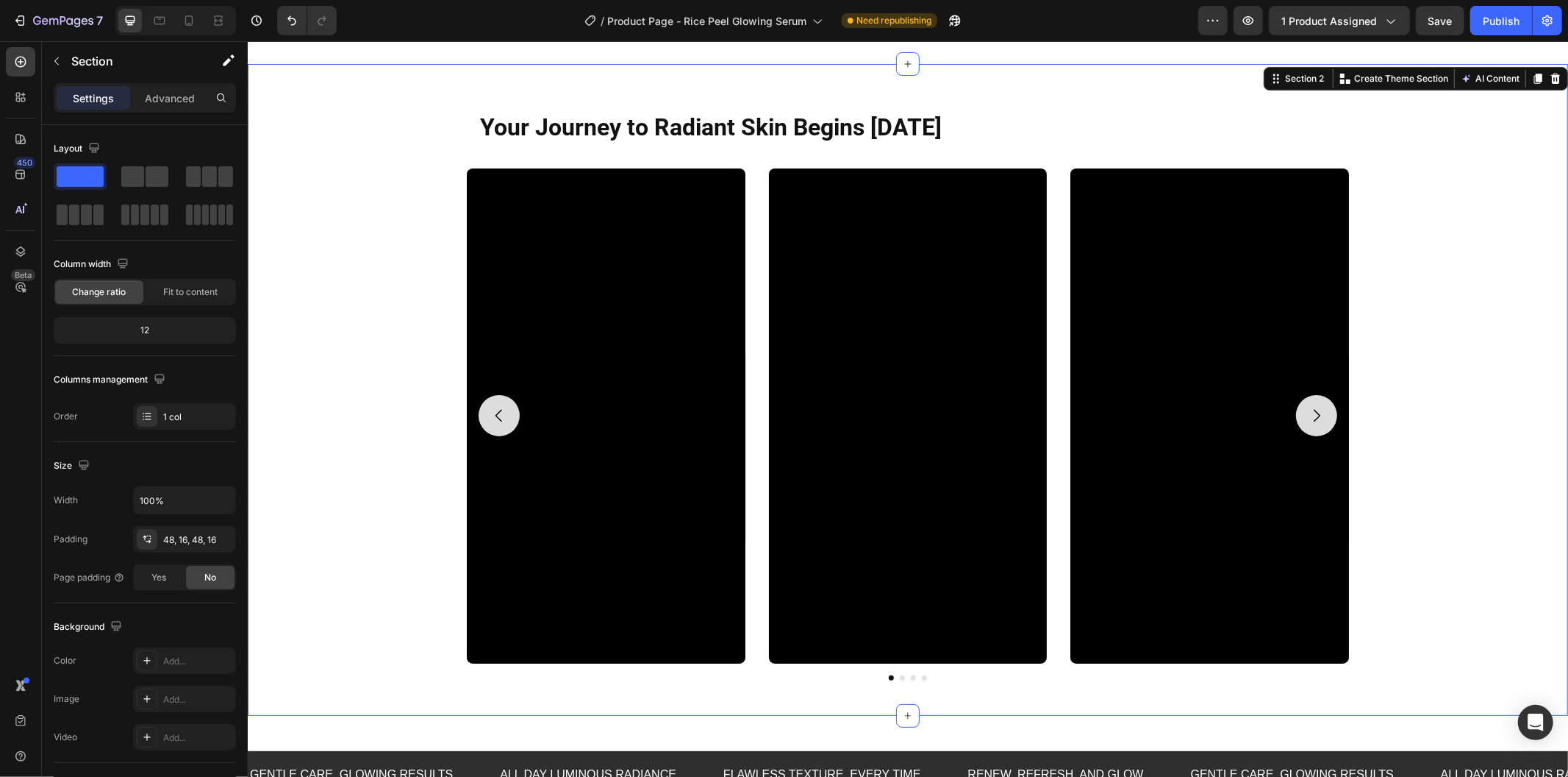
scroll to position [0, 0]
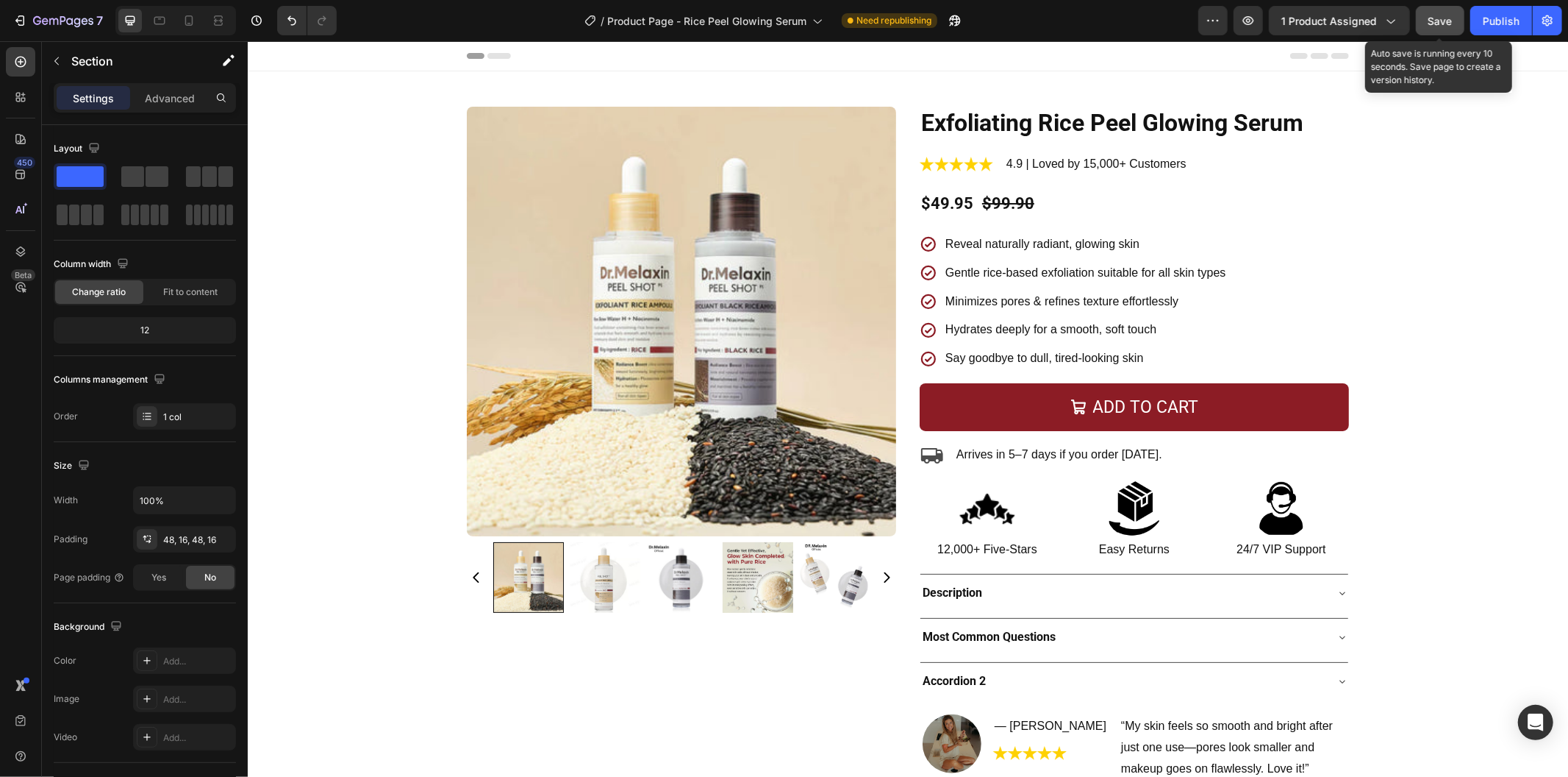
click at [1429, 22] on span "Save" at bounding box center [1441, 21] width 24 height 13
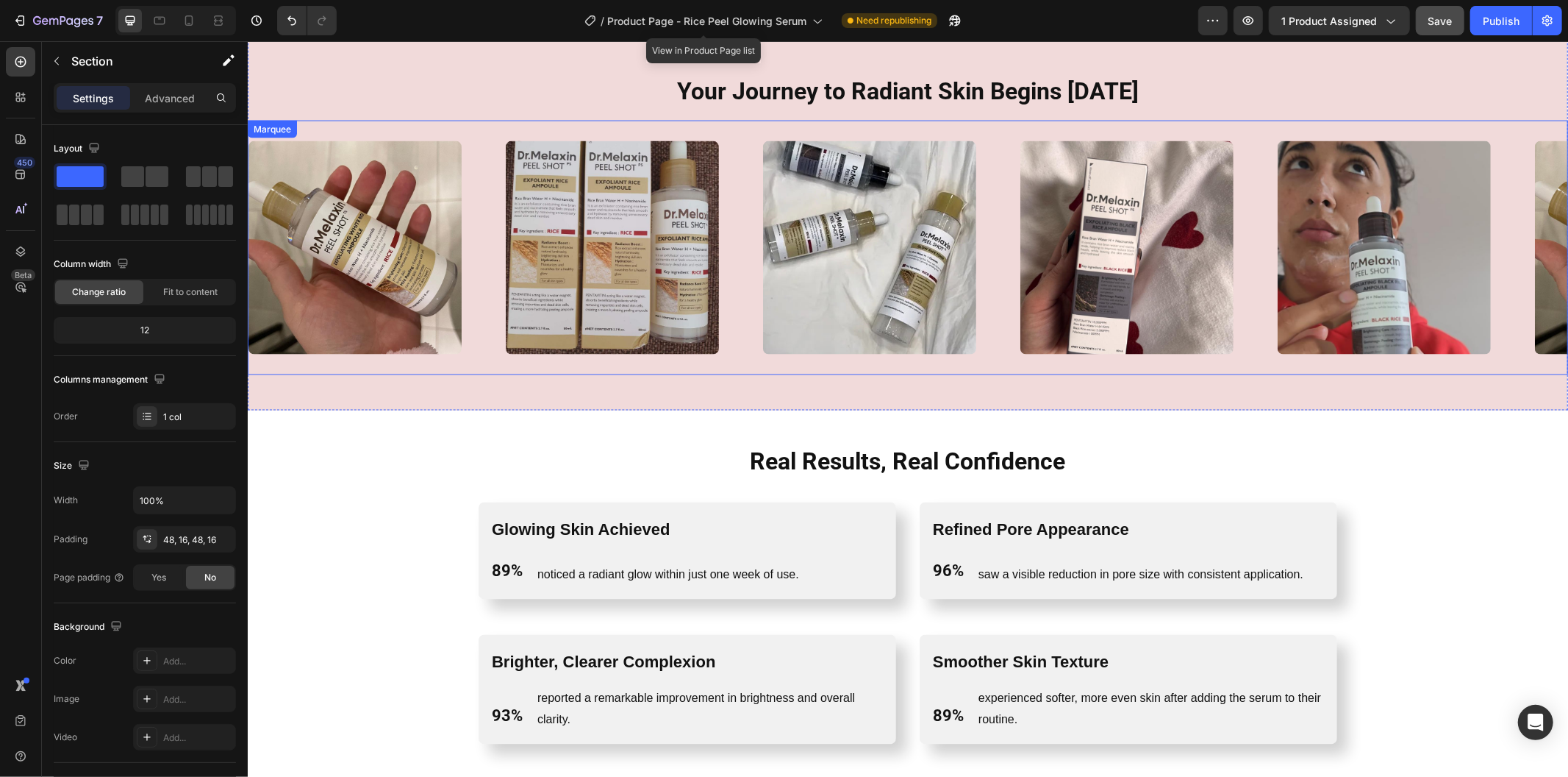
scroll to position [2042, 0]
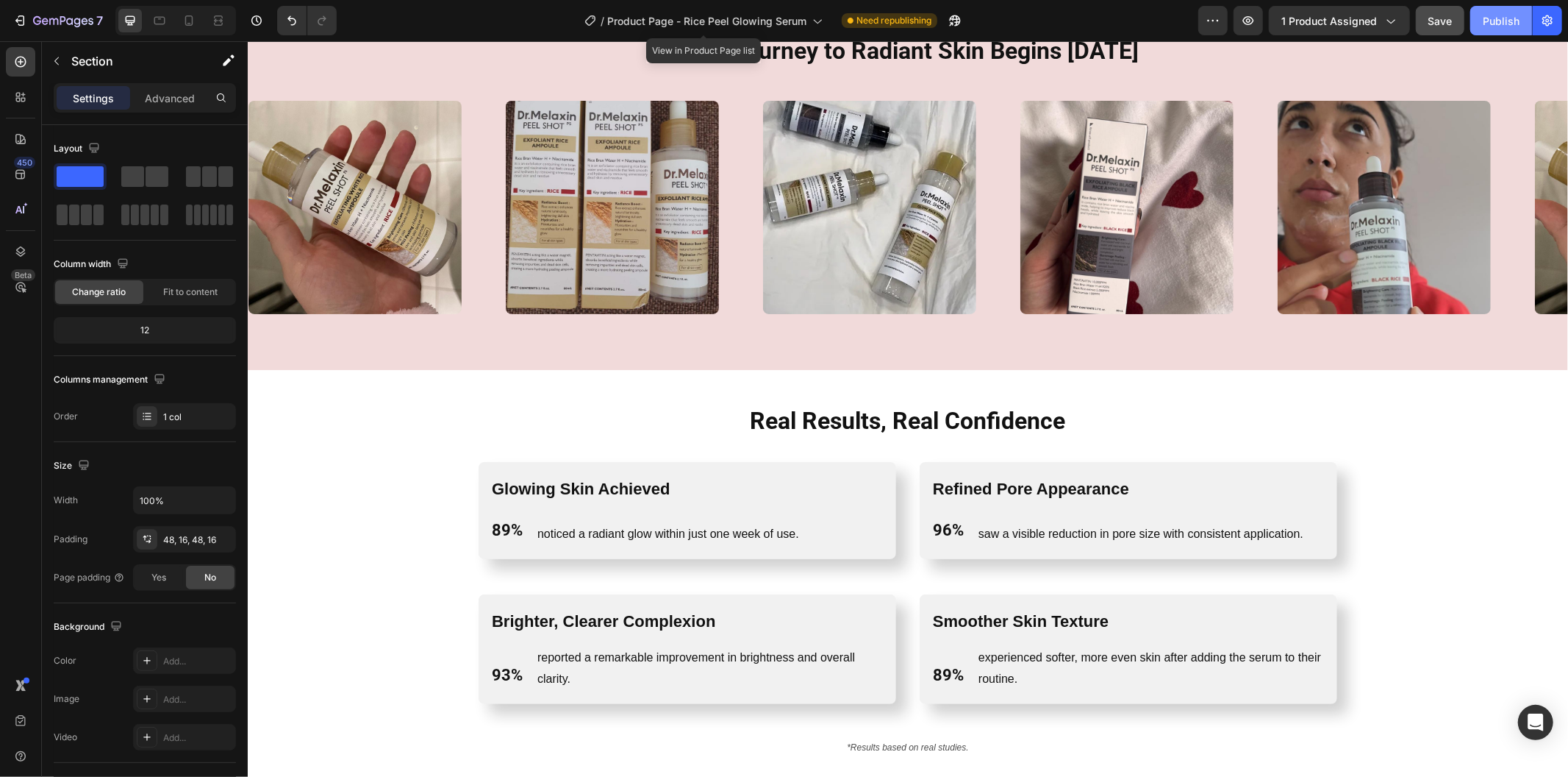
click at [1511, 18] on div "Publish" at bounding box center [1501, 21] width 37 height 15
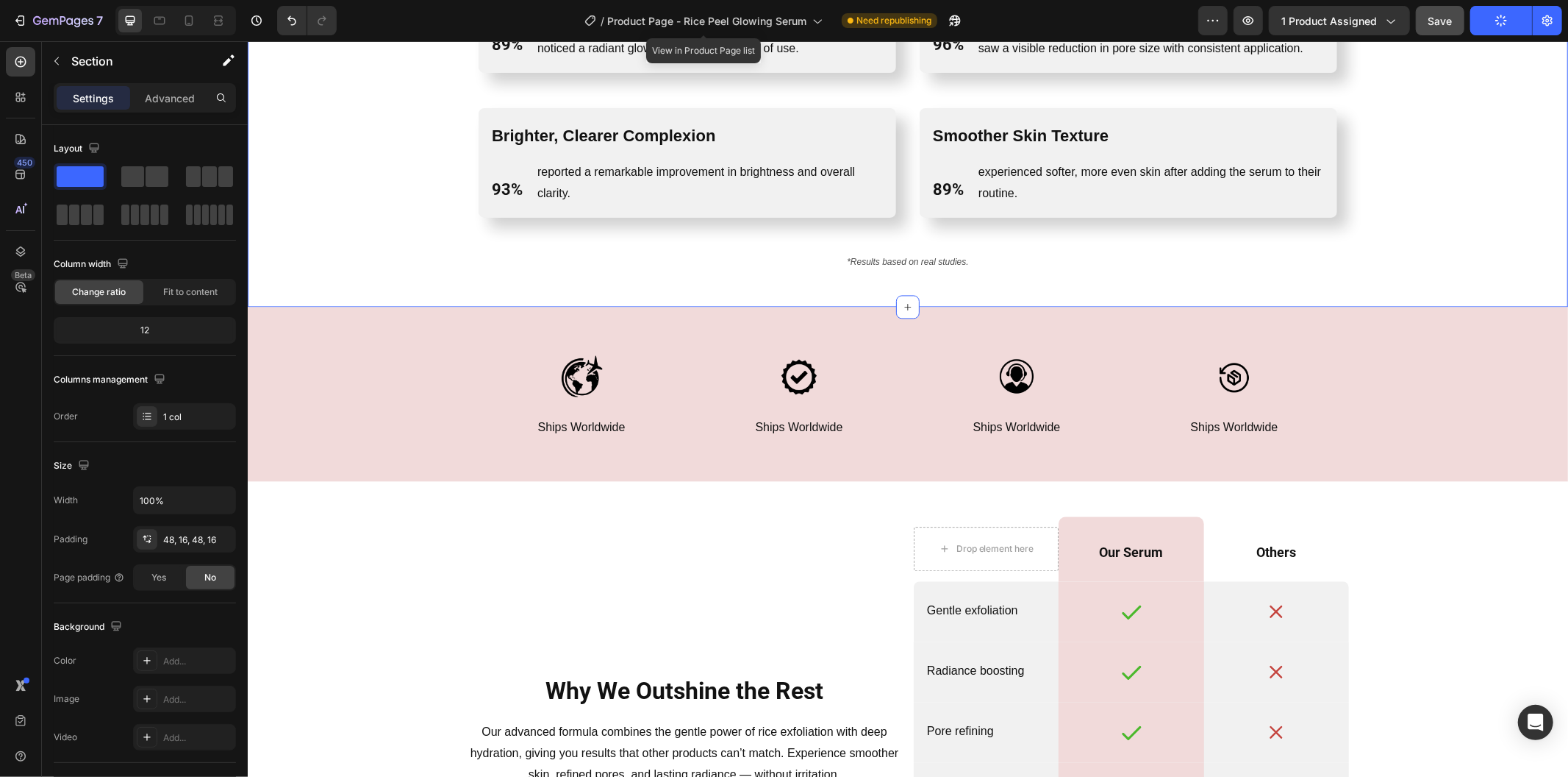
scroll to position [2532, 0]
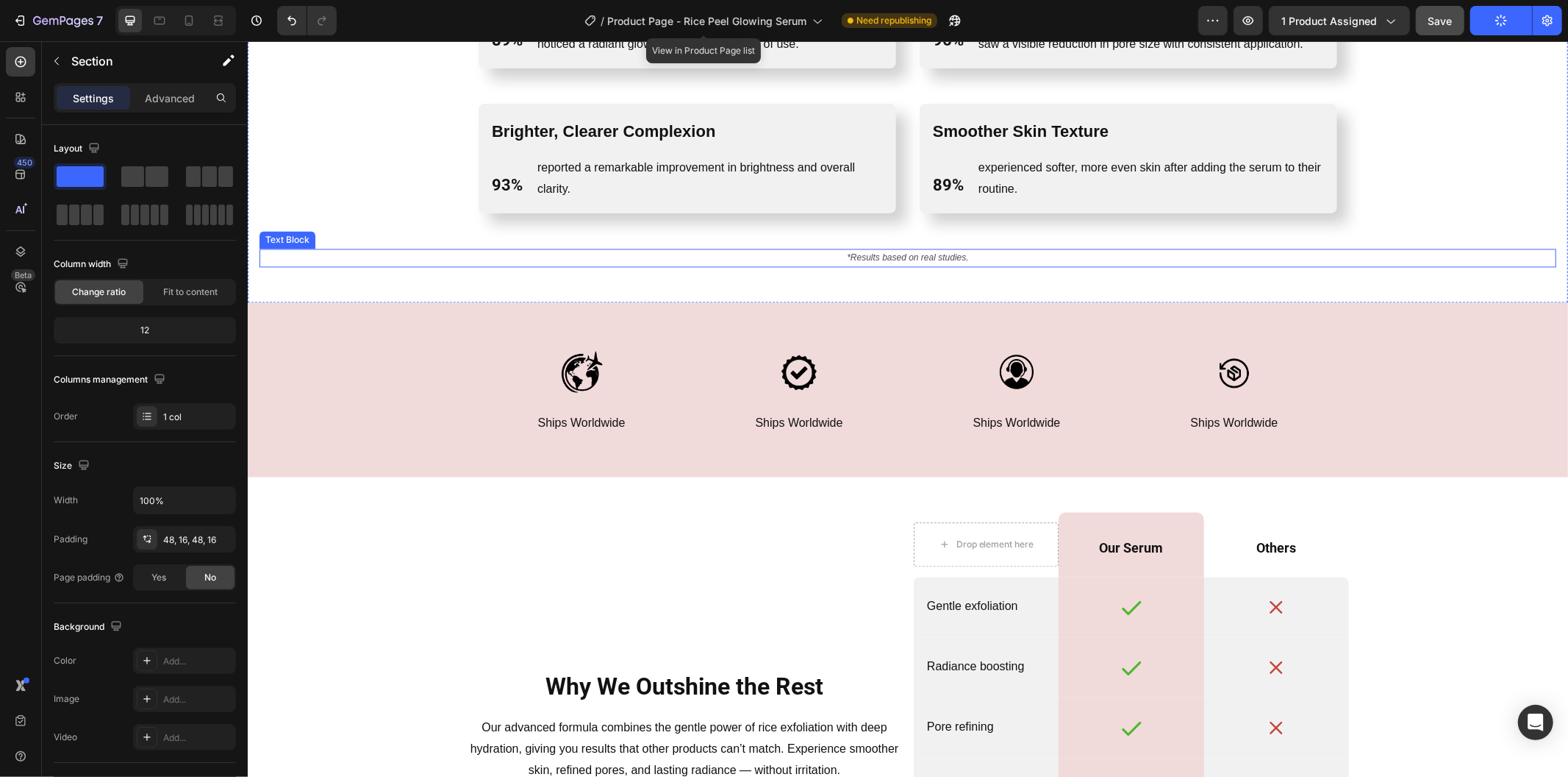
click at [377, 275] on div "Real Results, Real Confidence Heading Row Glowing Skin Achieved Text Block 89% …" at bounding box center [907, 91] width 1320 height 424
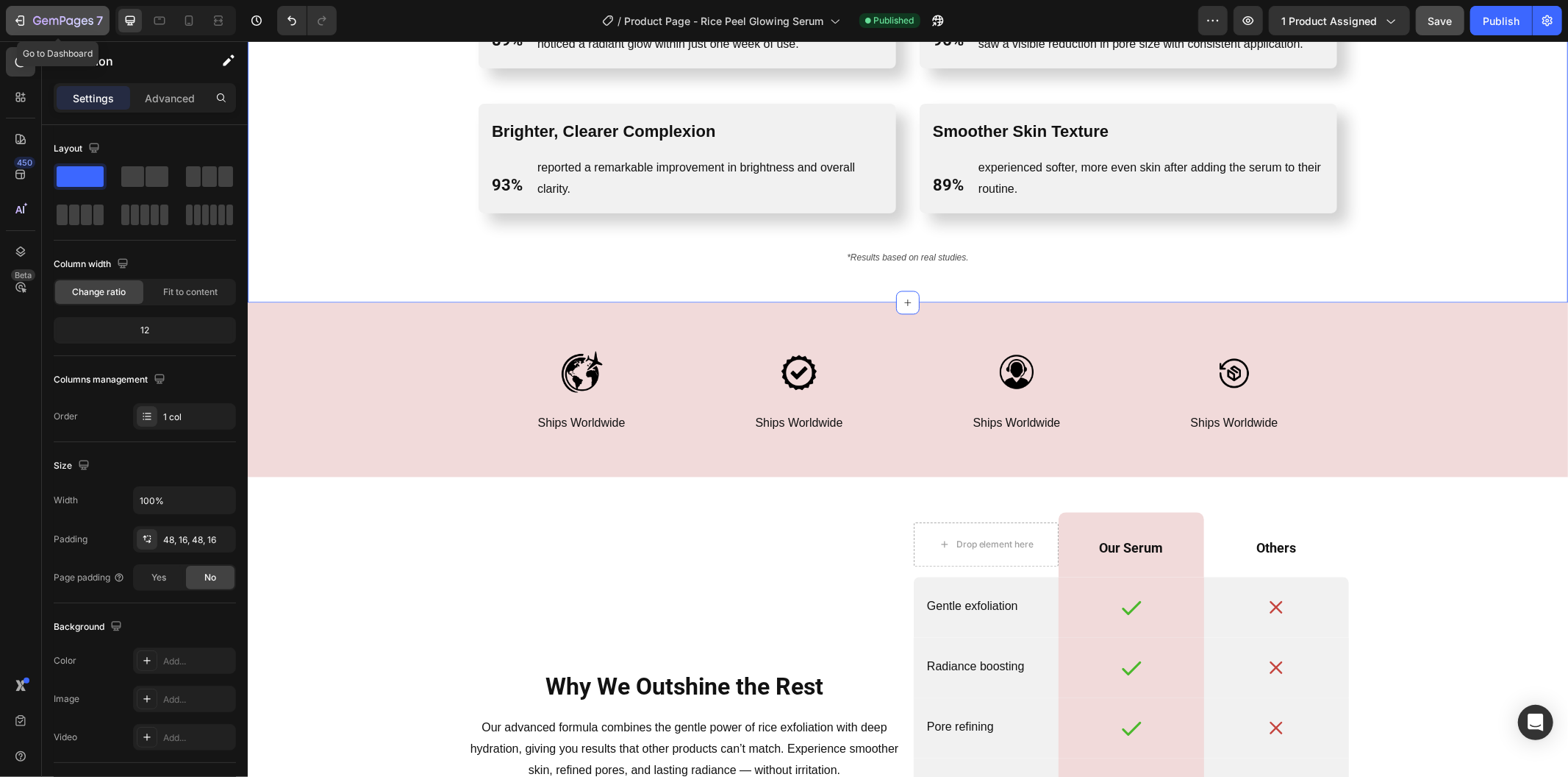
click at [49, 17] on icon "button" at bounding box center [64, 22] width 61 height 13
